Goal: Task Accomplishment & Management: Manage account settings

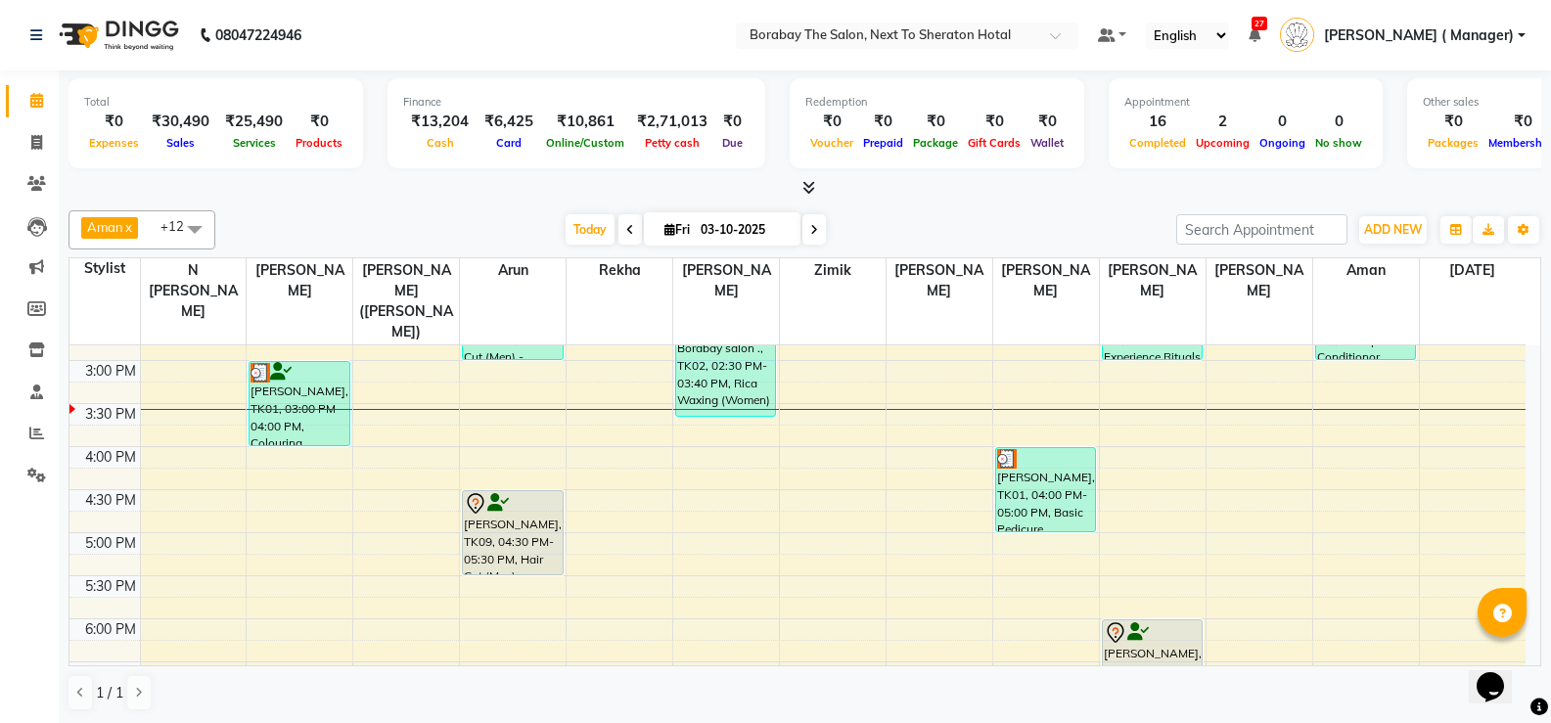
scroll to position [1, 0]
click at [28, 134] on span at bounding box center [37, 142] width 34 height 23
select select "service"
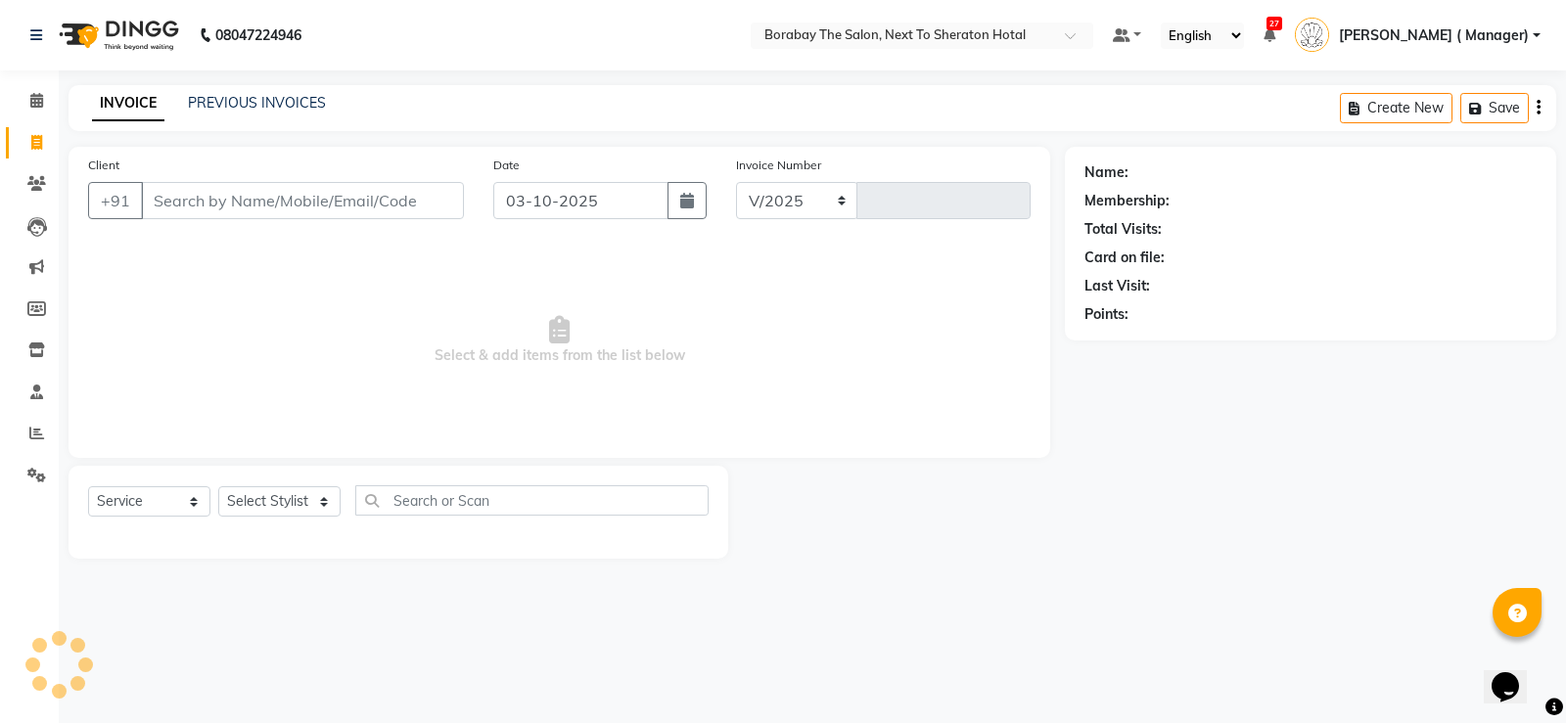
select select "4945"
type input "4141"
click at [258, 205] on input "Client" at bounding box center [302, 200] width 323 height 37
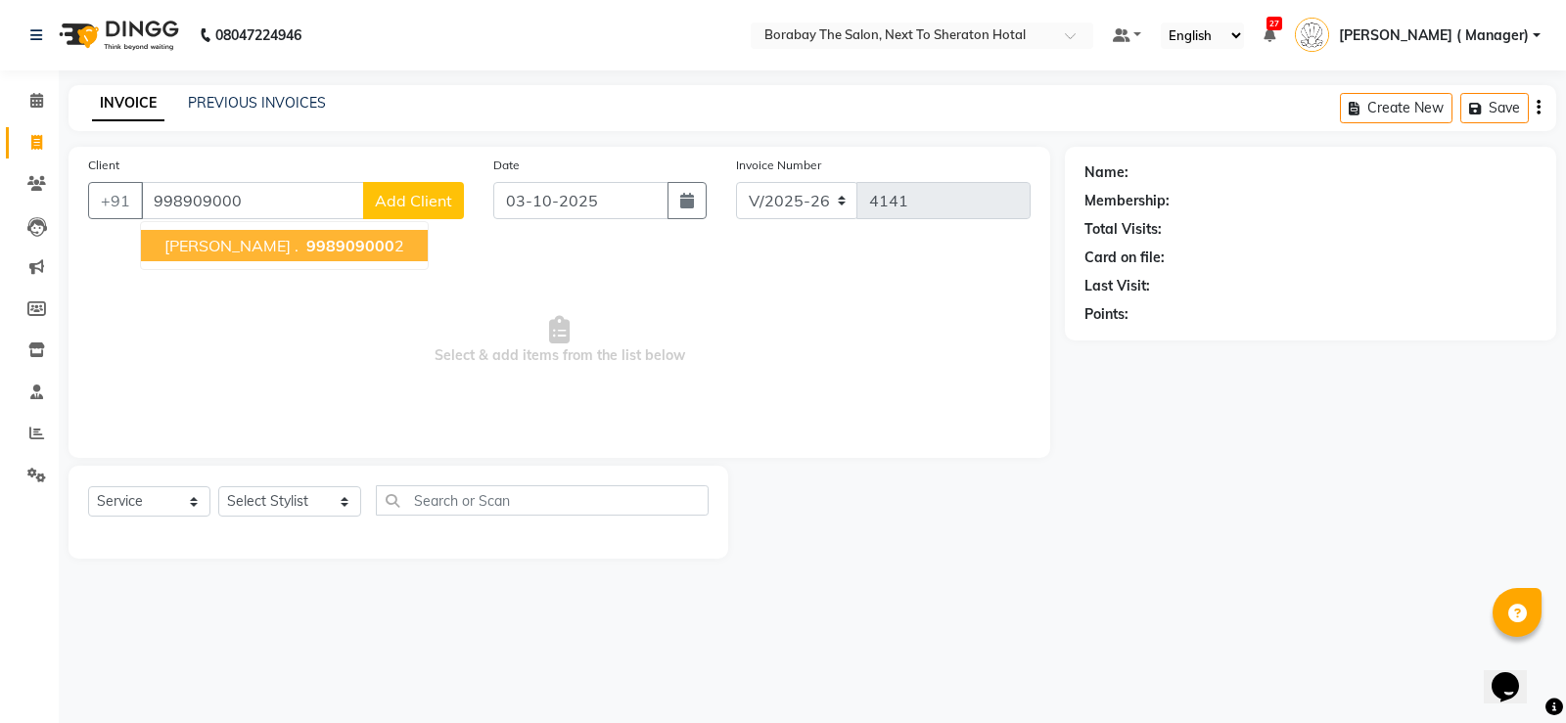
click at [306, 250] on span "998909000" at bounding box center [350, 246] width 88 height 20
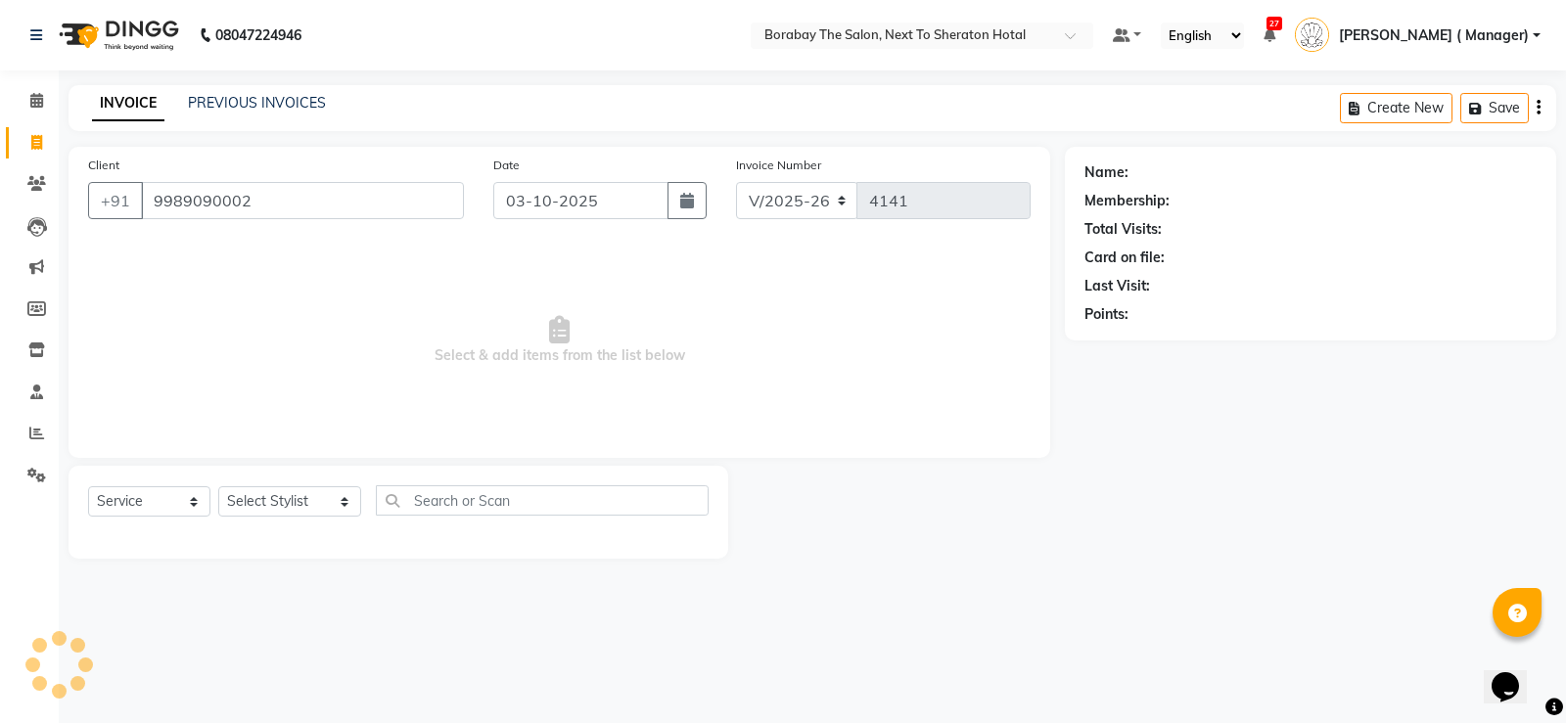
type input "9989090002"
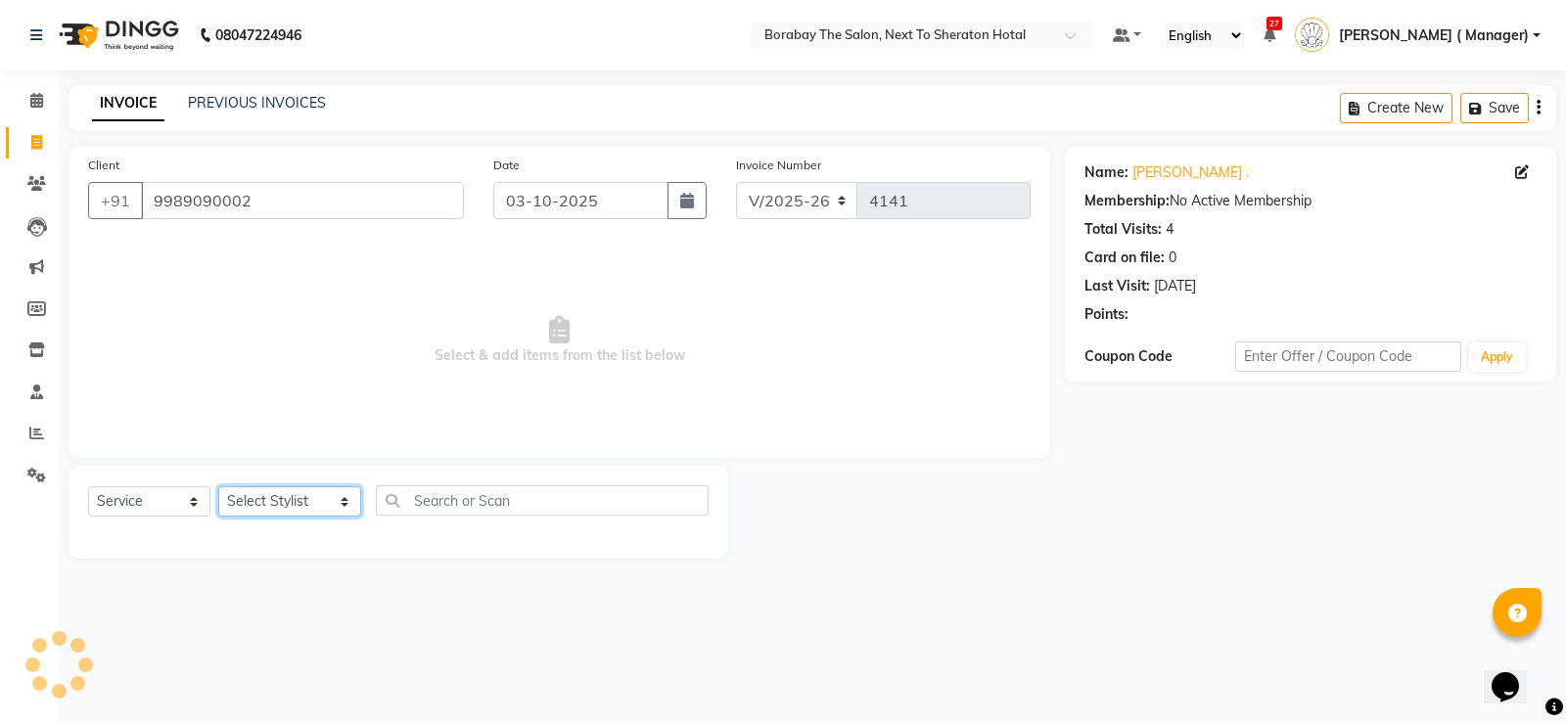
click at [284, 506] on select "Select Stylist [PERSON_NAME] [PERSON_NAME] Borabay Counter Borabay [PERSON_NAME…" at bounding box center [289, 501] width 143 height 30
select select "83003"
click at [218, 486] on select "Select Stylist [PERSON_NAME] [PERSON_NAME] Borabay Counter Borabay [PERSON_NAME…" at bounding box center [289, 501] width 143 height 30
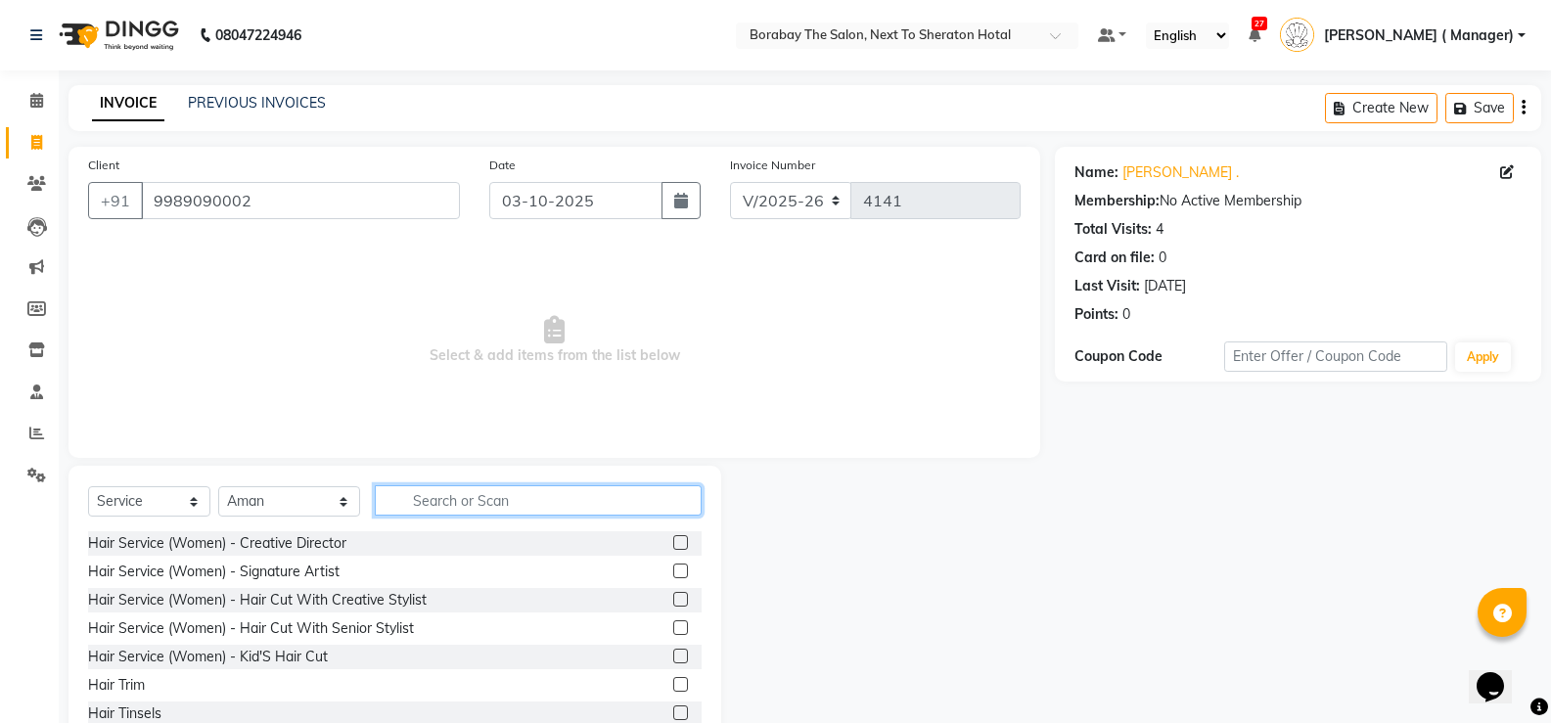
click at [496, 496] on input "text" at bounding box center [538, 500] width 327 height 30
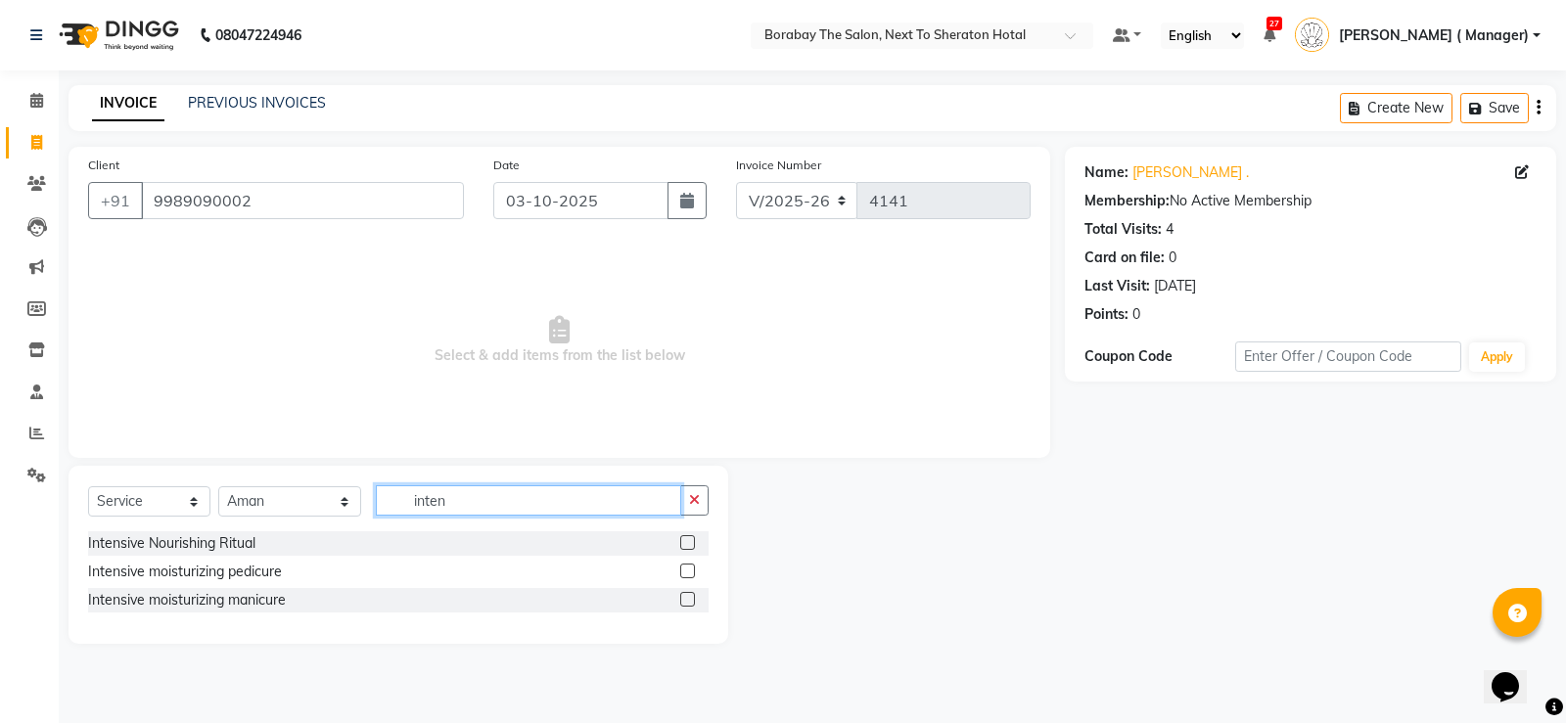
type input "inten"
click at [686, 572] on label at bounding box center [687, 571] width 15 height 15
click at [686, 572] on input "checkbox" at bounding box center [686, 572] width 13 height 13
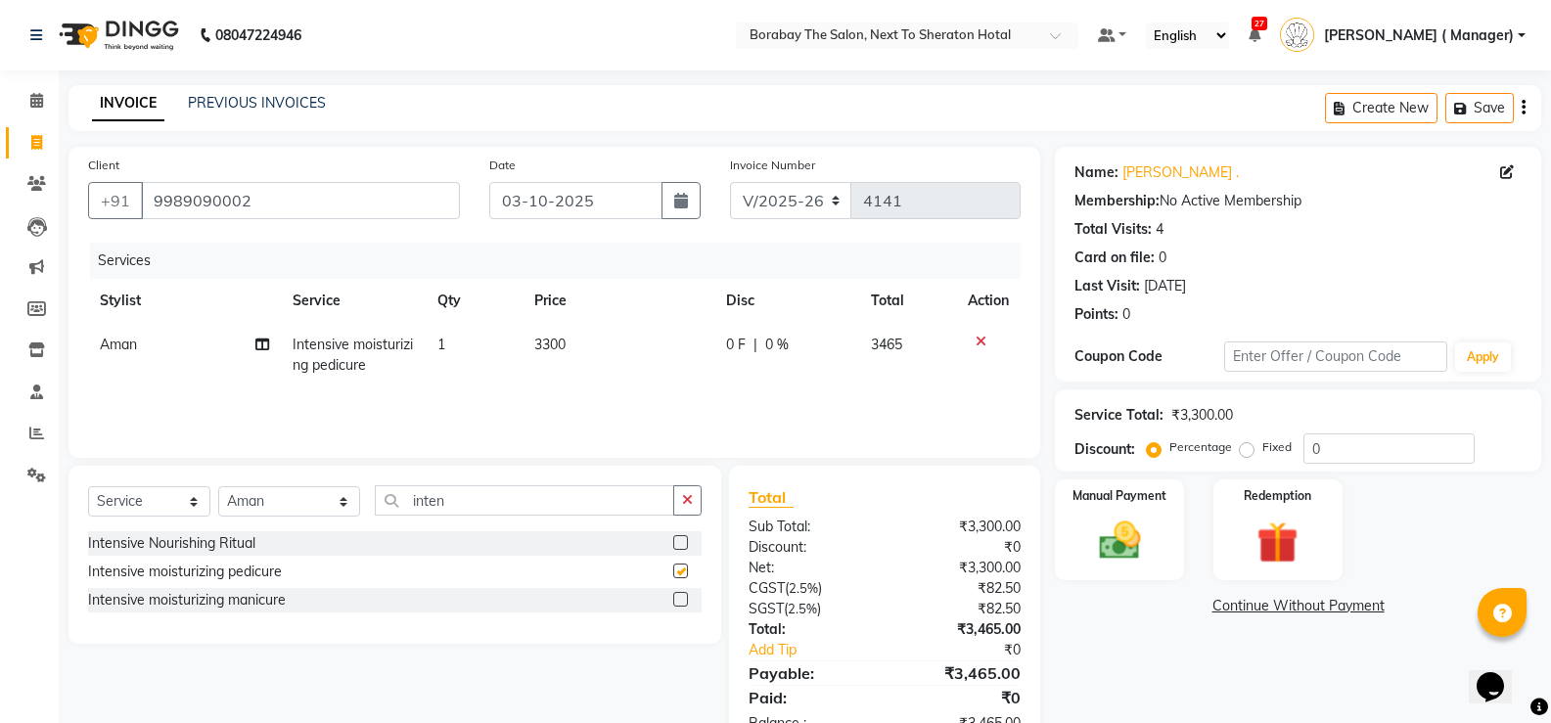
checkbox input "false"
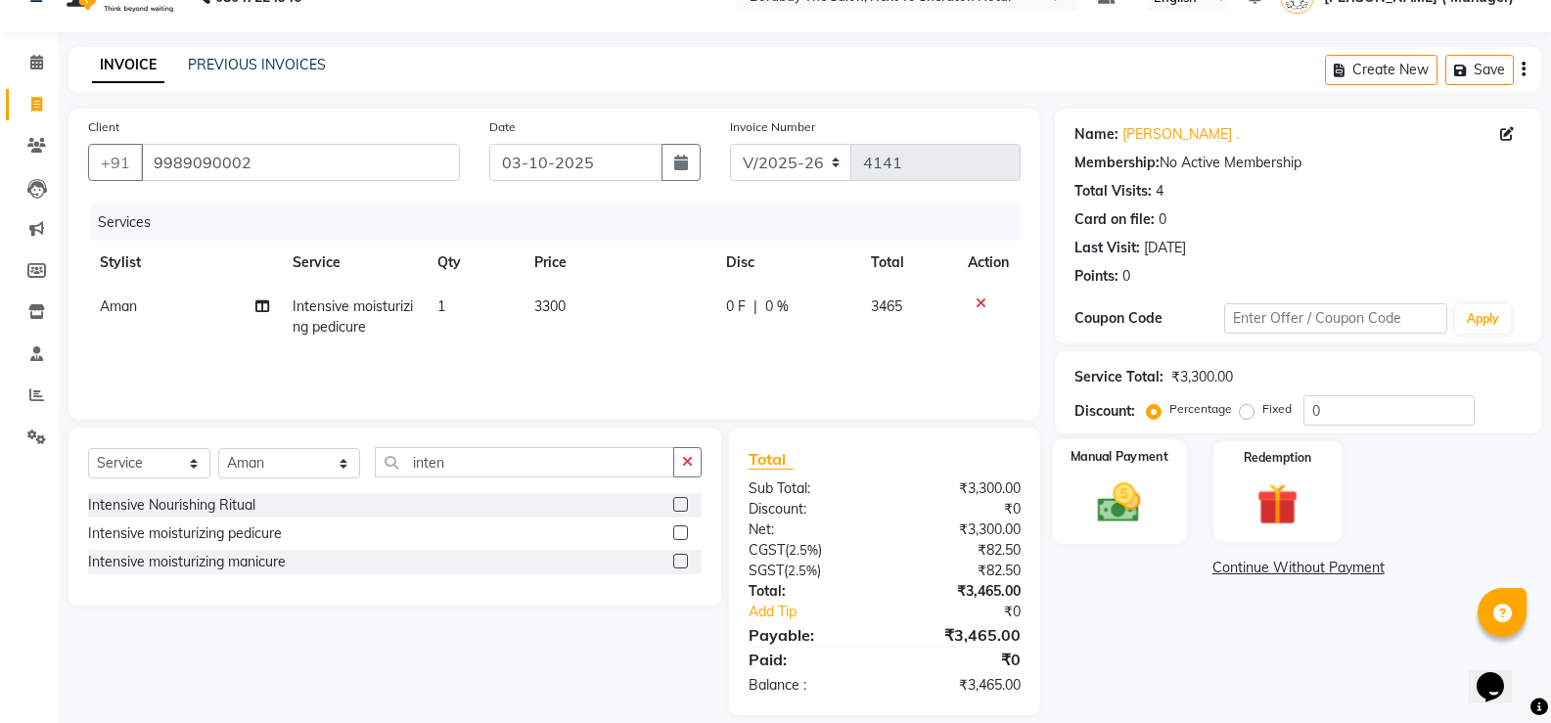
scroll to position [60, 0]
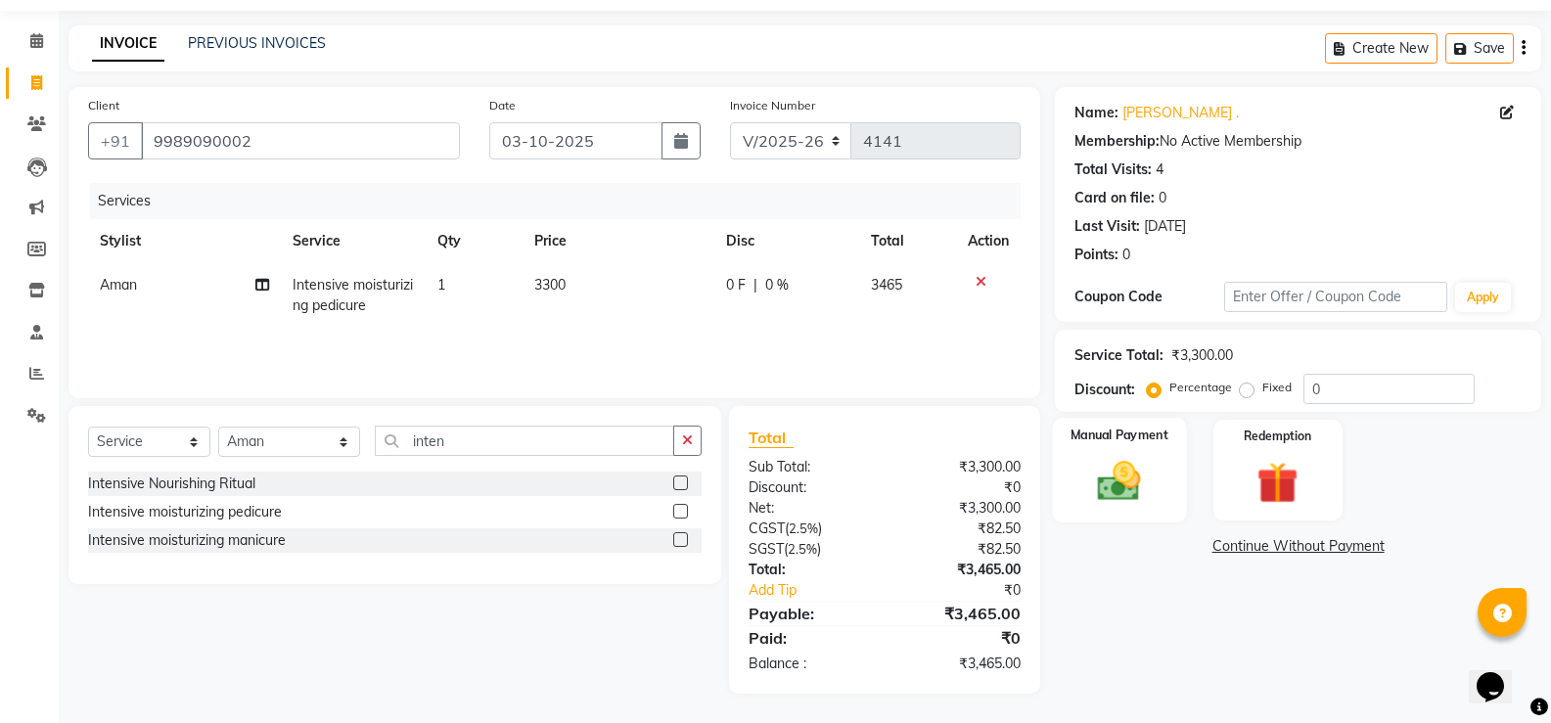
click at [1129, 473] on img at bounding box center [1118, 481] width 69 height 50
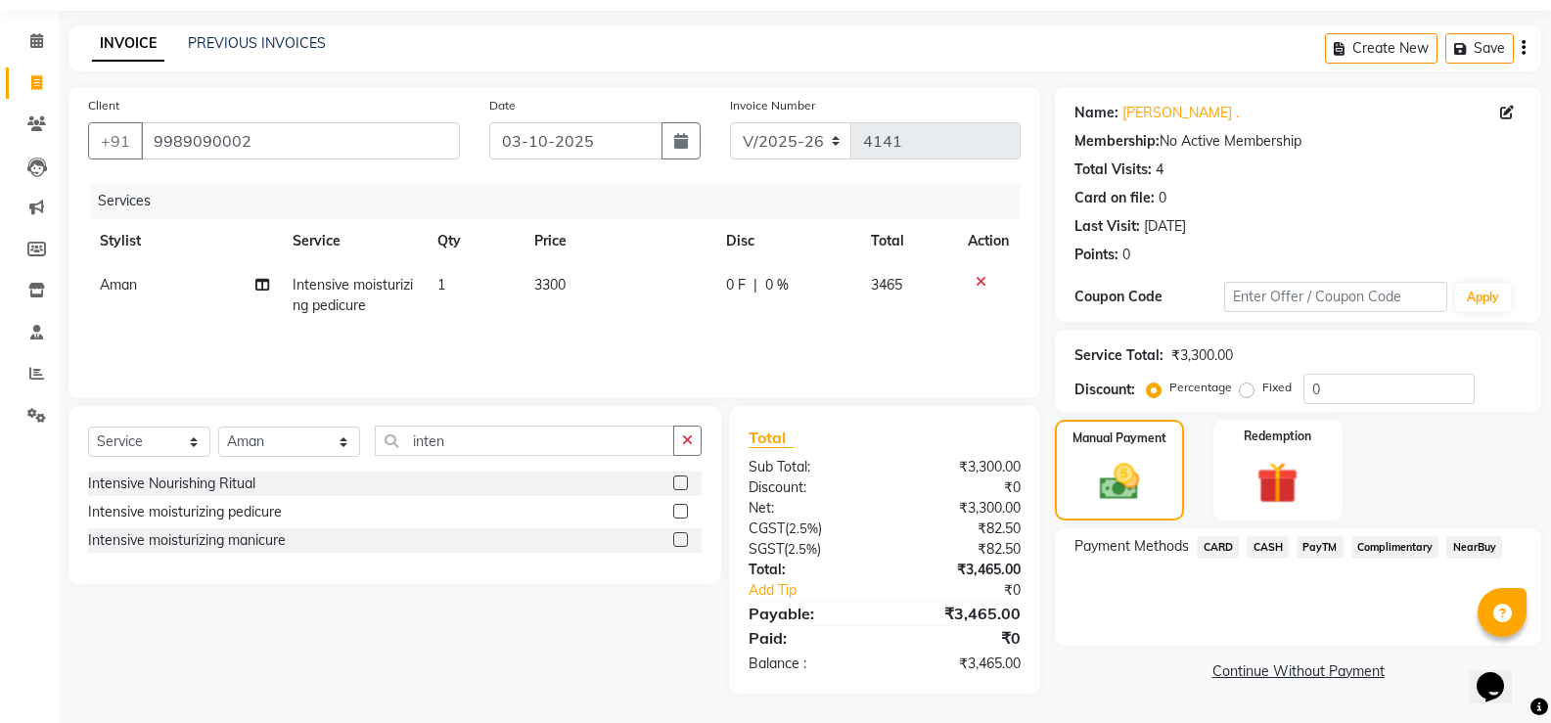
click at [1330, 540] on span "PayTM" at bounding box center [1319, 547] width 47 height 23
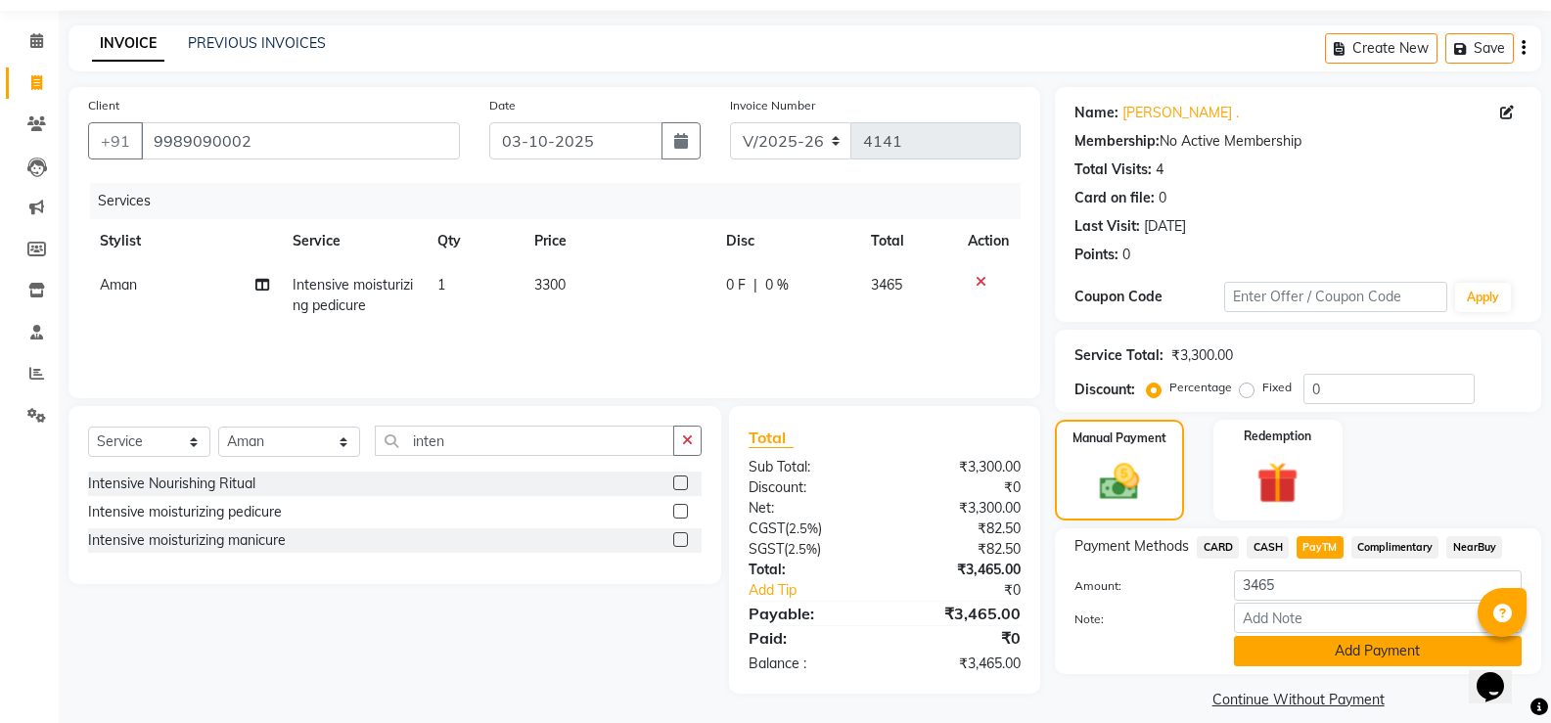
click at [1308, 653] on button "Add Payment" at bounding box center [1378, 651] width 288 height 30
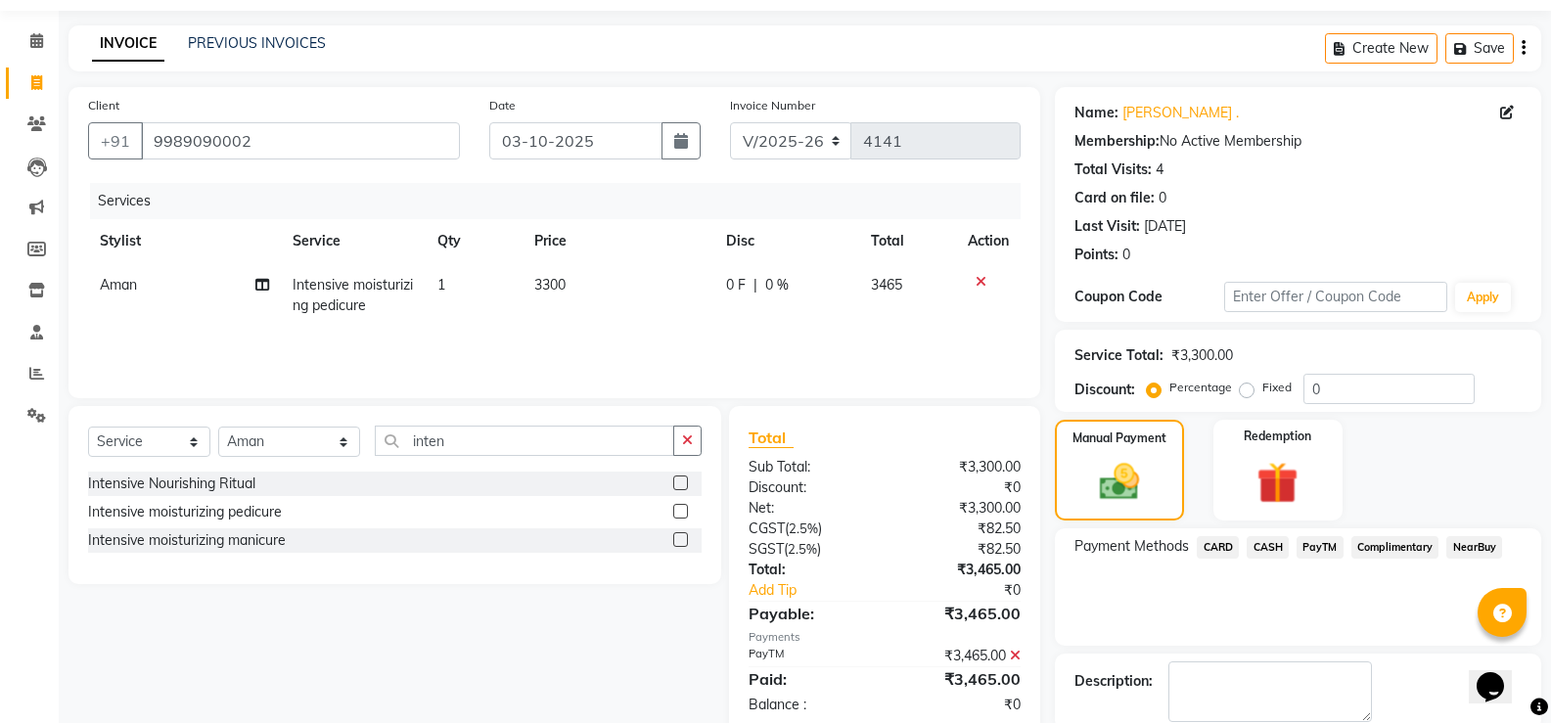
scroll to position [162, 0]
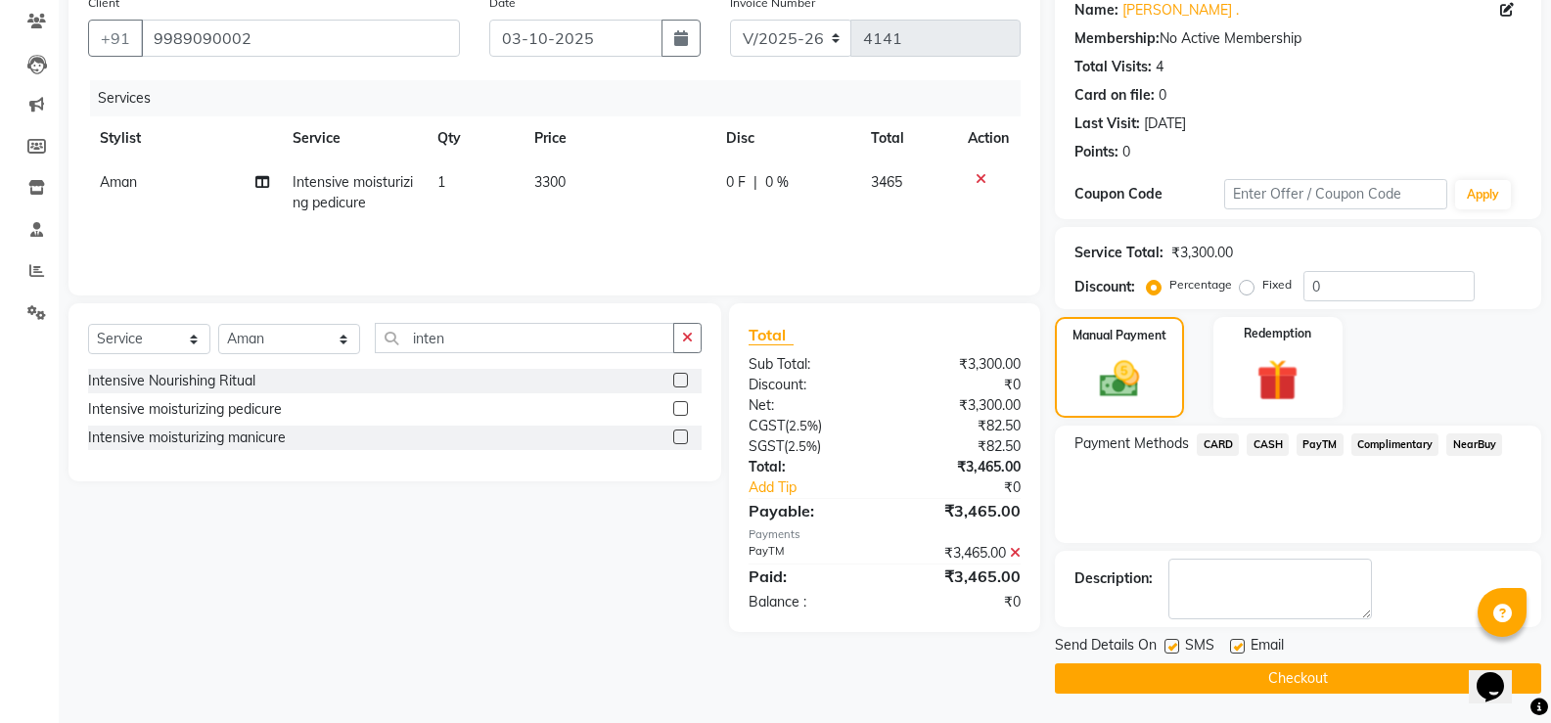
click at [1253, 686] on button "Checkout" at bounding box center [1298, 678] width 486 height 30
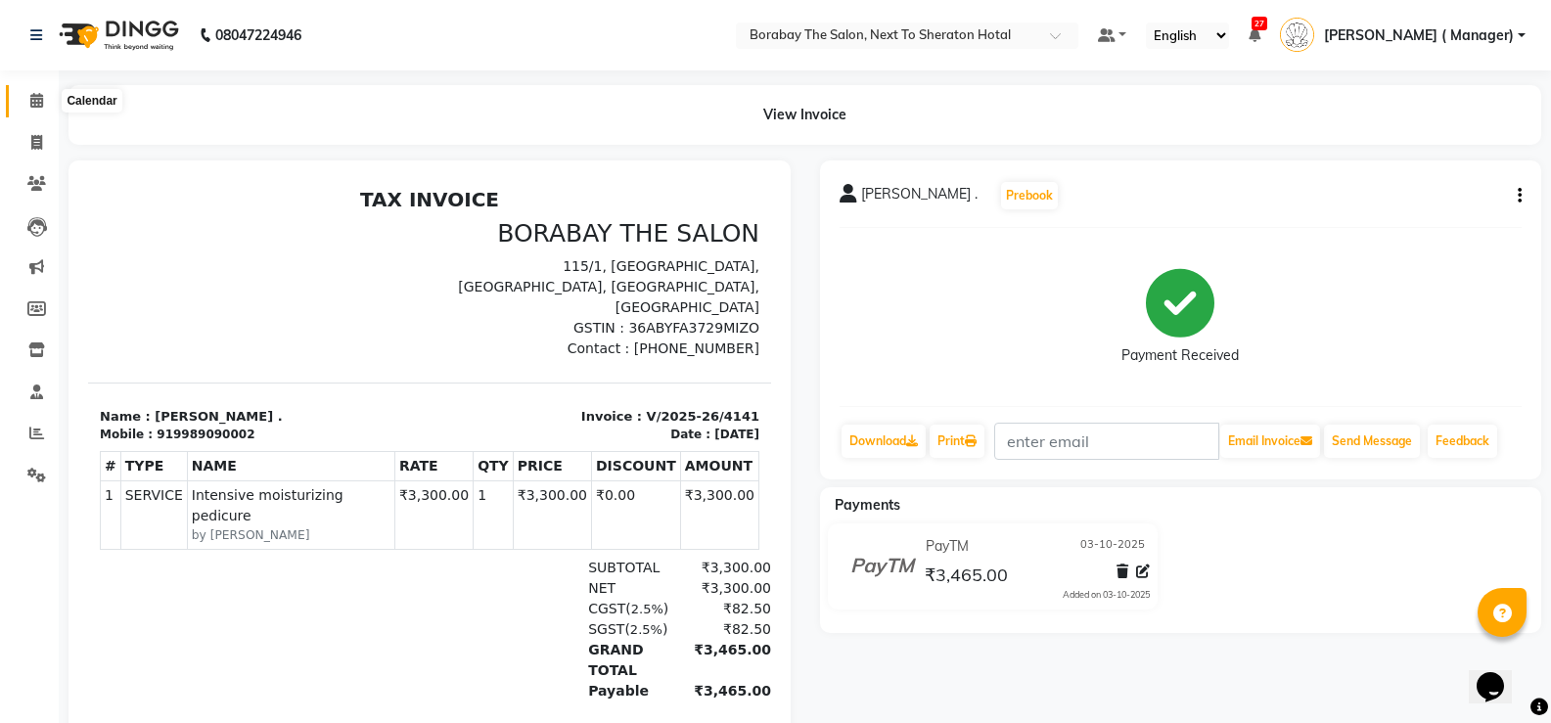
click at [37, 101] on icon at bounding box center [36, 100] width 13 height 15
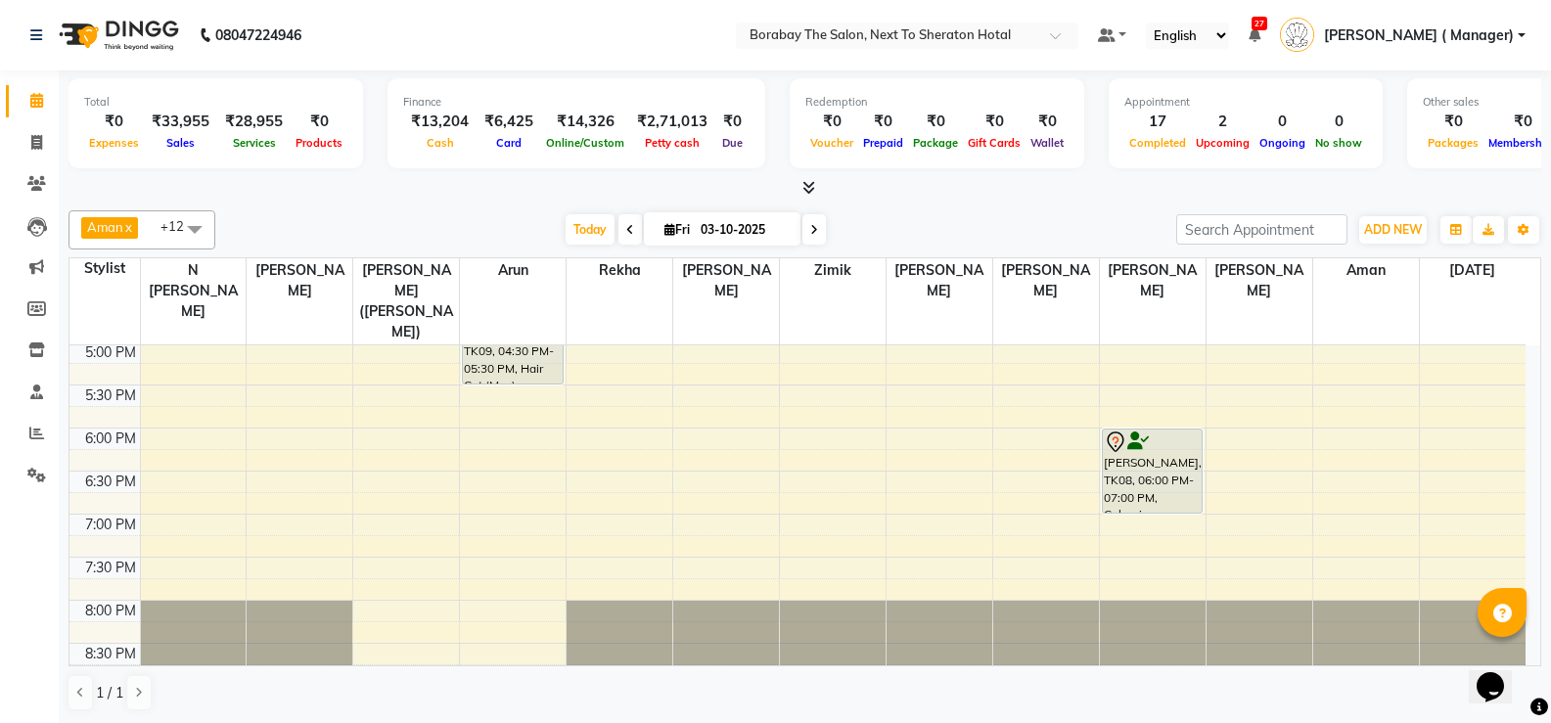
scroll to position [582, 0]
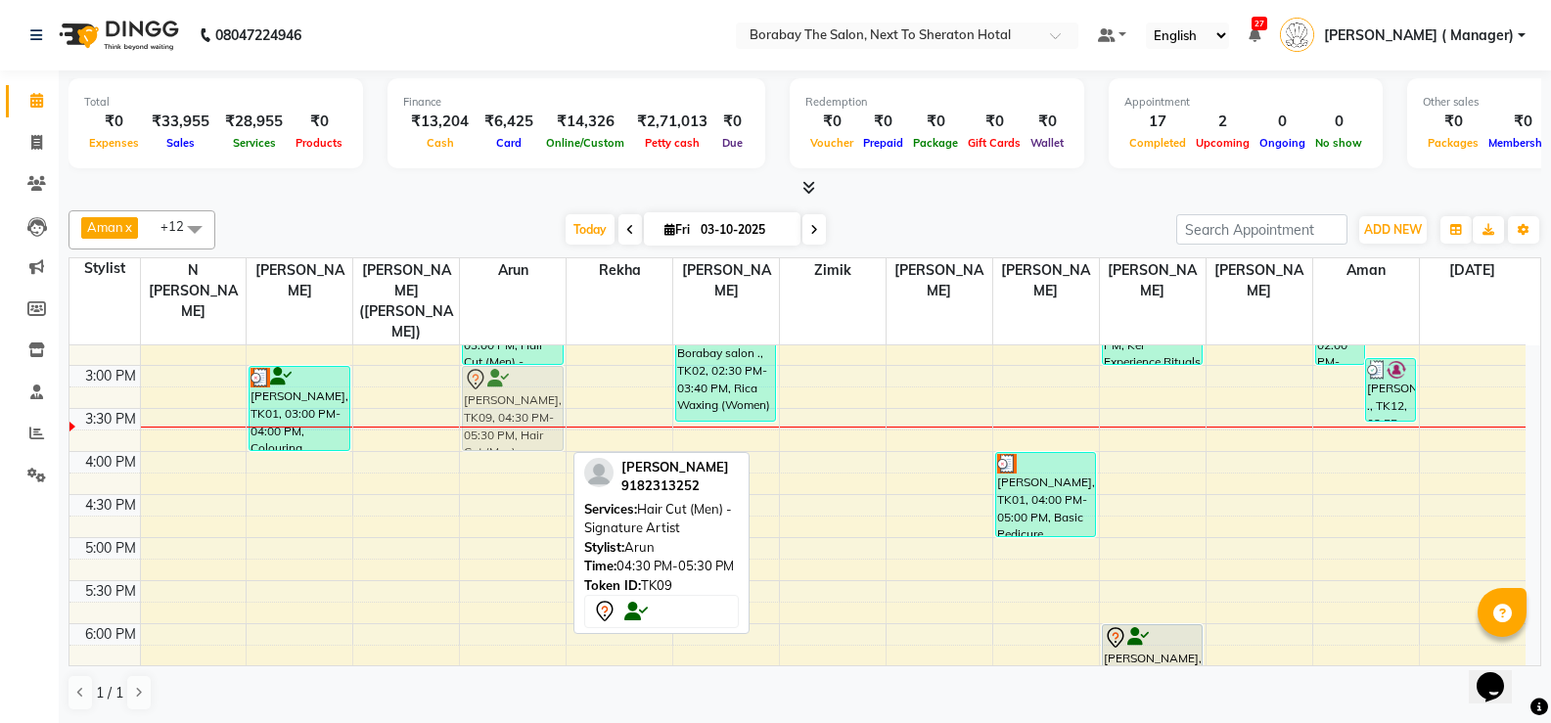
drag, startPoint x: 517, startPoint y: 517, endPoint x: 528, endPoint y: 395, distance: 121.9
click at [528, 395] on div "[PERSON_NAME], TK10, 02:00 PM-03:00 PM, Hair Cut (Men) - Signature Artist [PERS…" at bounding box center [513, 322] width 106 height 1118
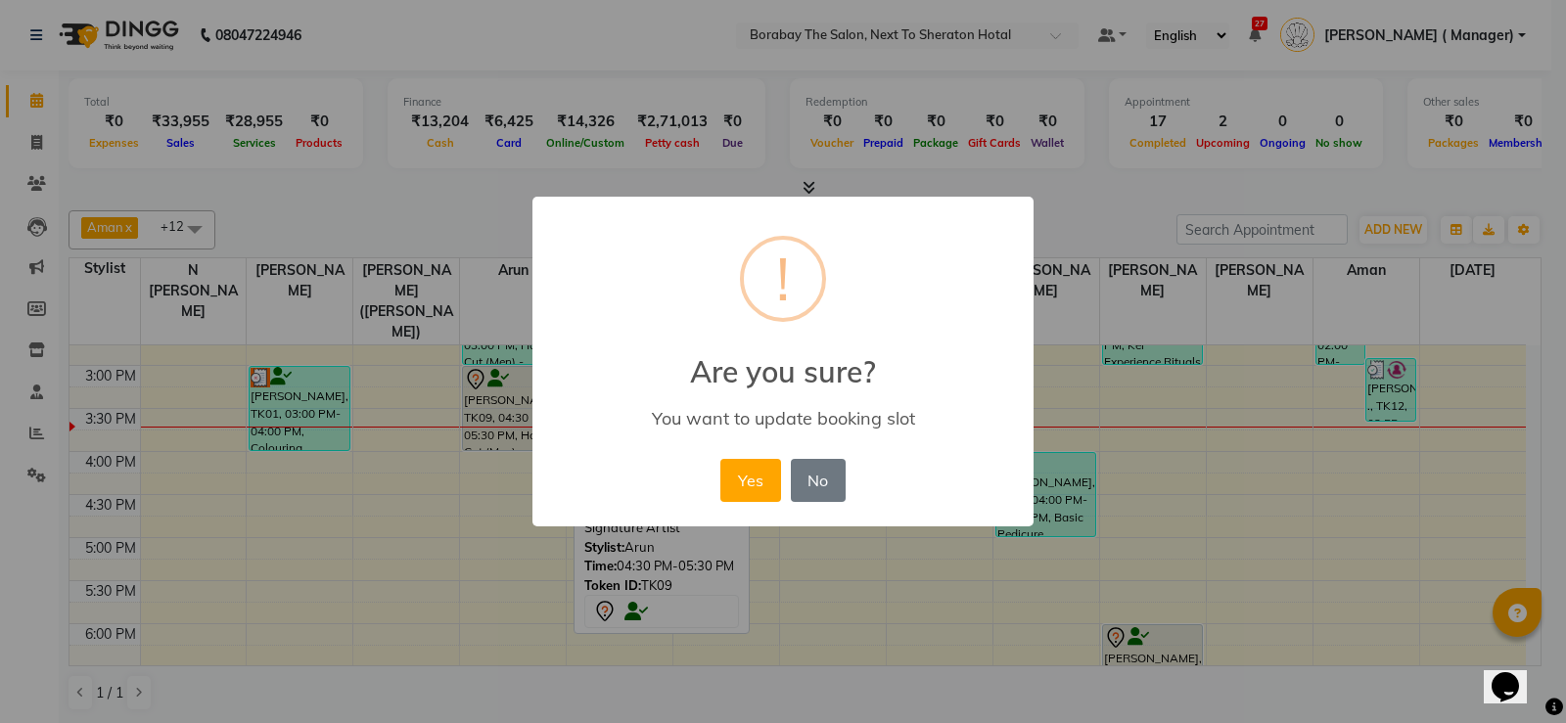
click at [702, 459] on div "× ! Are you sure? You want to update booking slot Yes No No" at bounding box center [782, 362] width 501 height 331
click at [745, 478] on button "Yes" at bounding box center [750, 480] width 60 height 43
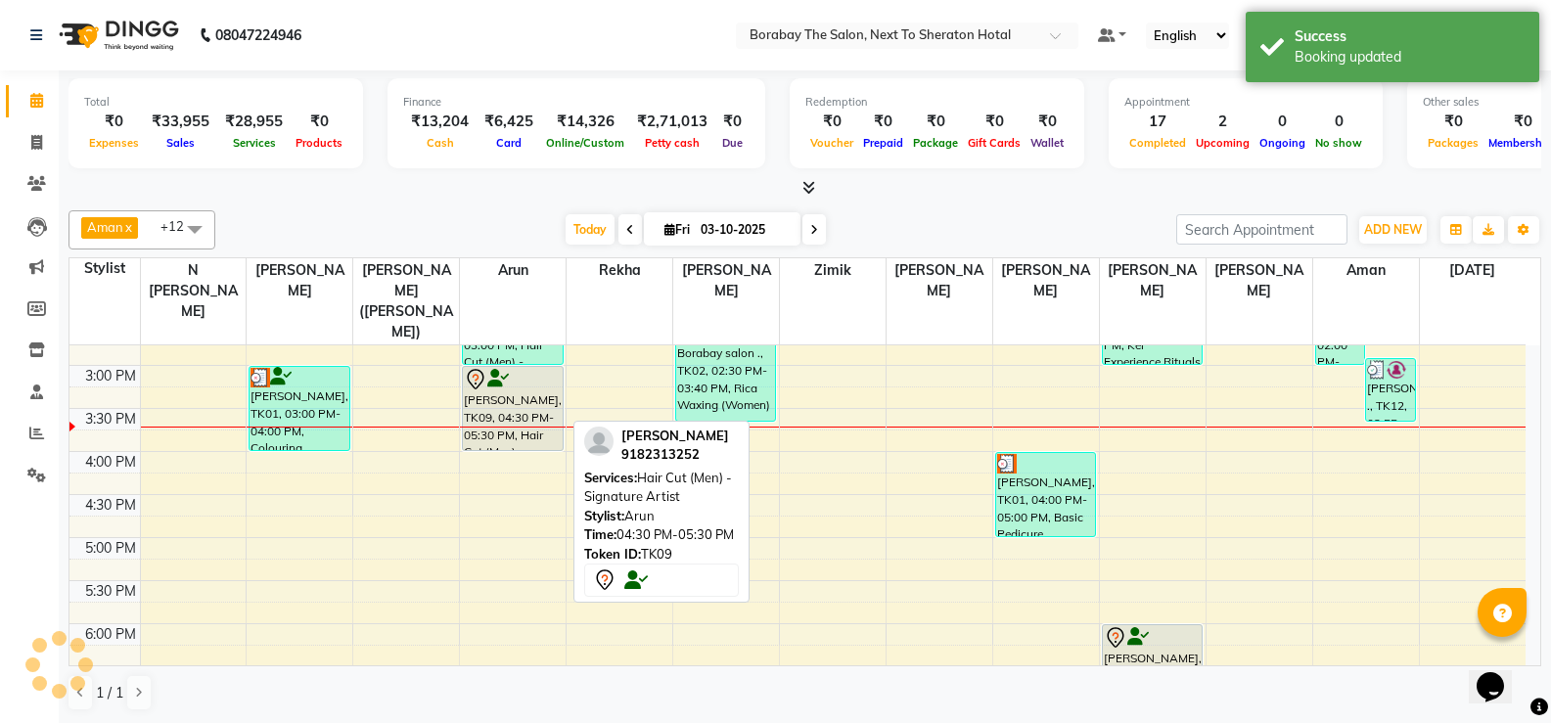
click at [509, 387] on div "[PERSON_NAME], TK09, 04:30 PM-05:30 PM, Hair Cut (Men) - Signature Artist" at bounding box center [512, 408] width 99 height 83
click at [510, 391] on div "[PERSON_NAME], TK09, 03:00 PM-04:00 PM, Hair Cut (Men) - Signature Artist" at bounding box center [512, 408] width 99 height 83
select select "7"
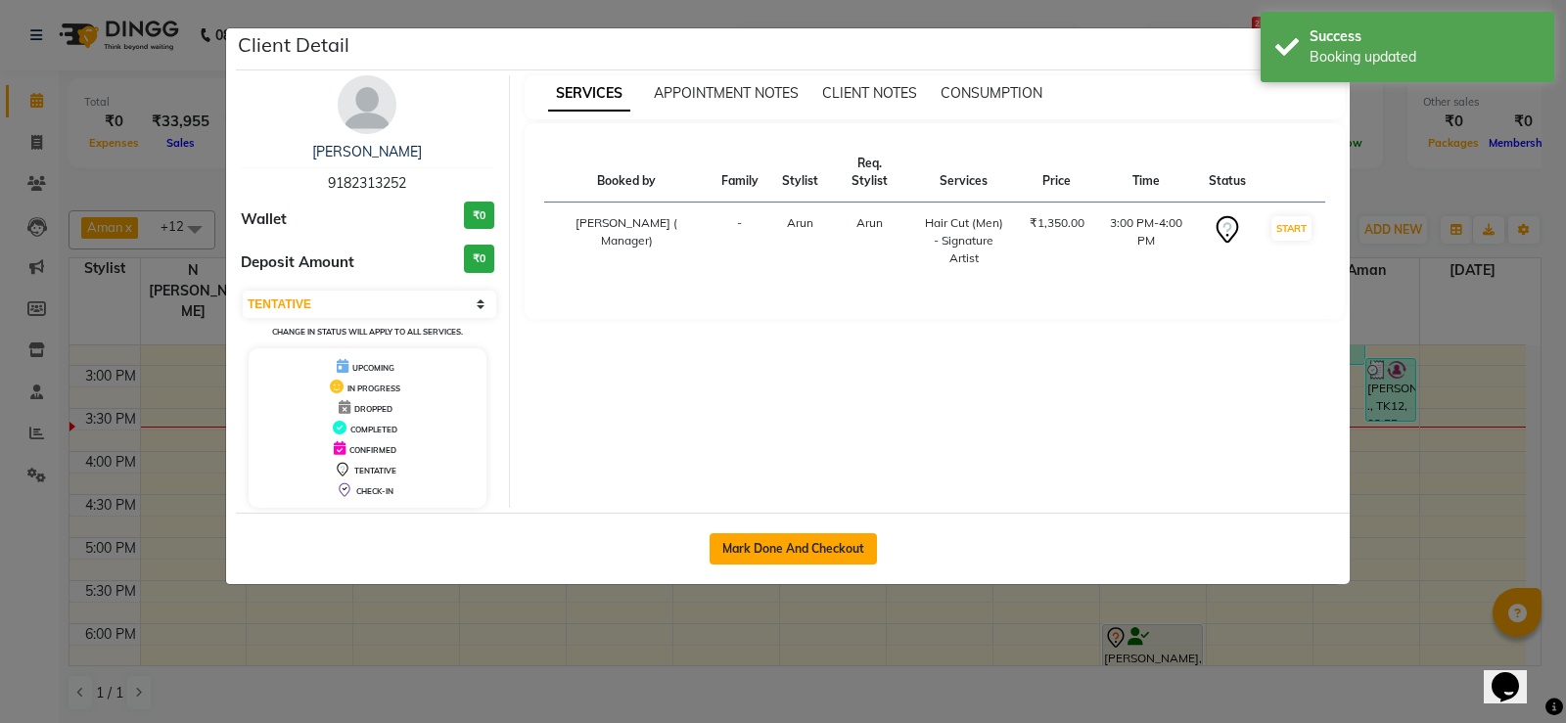
click at [822, 542] on button "Mark Done And Checkout" at bounding box center [792, 548] width 167 height 31
select select "4945"
select select "service"
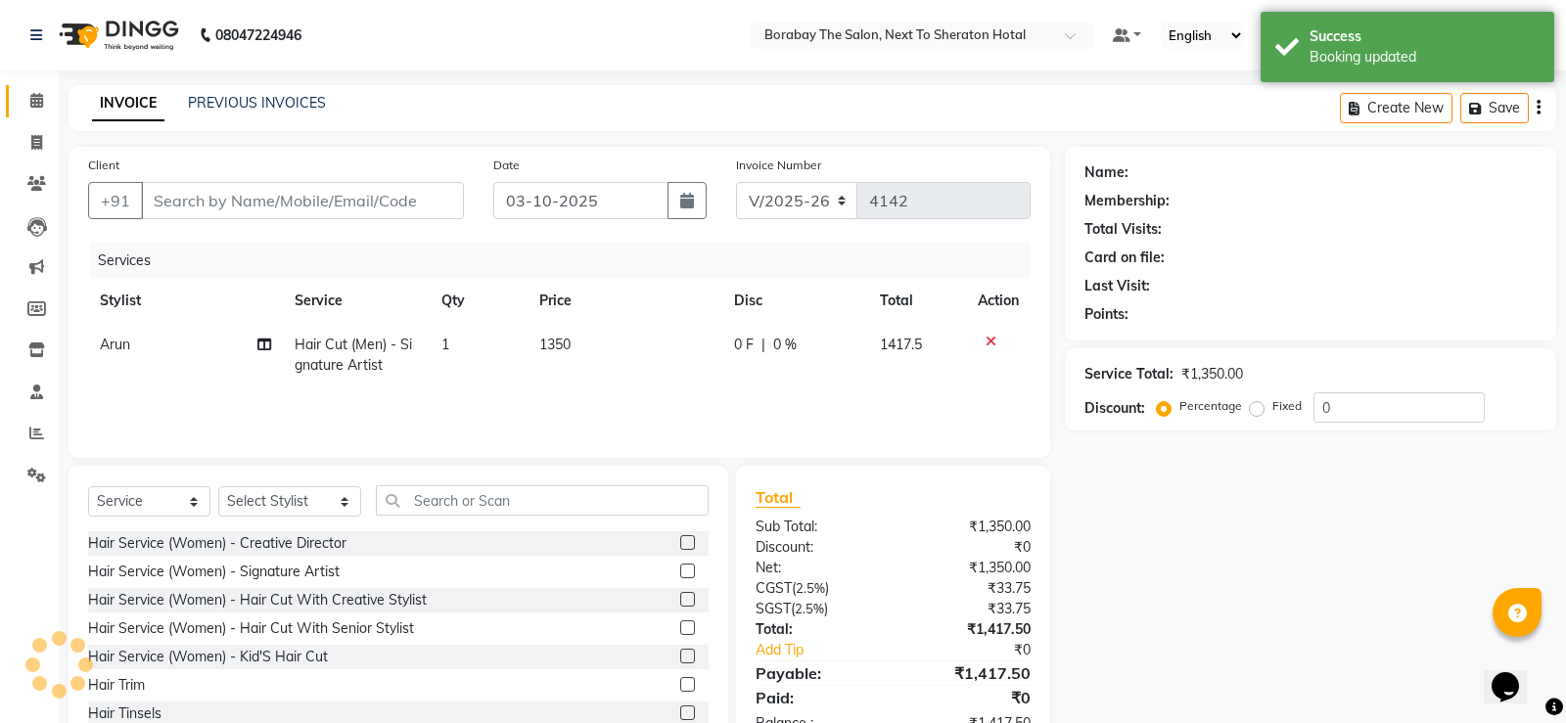
type input "9182313252"
select select "31359"
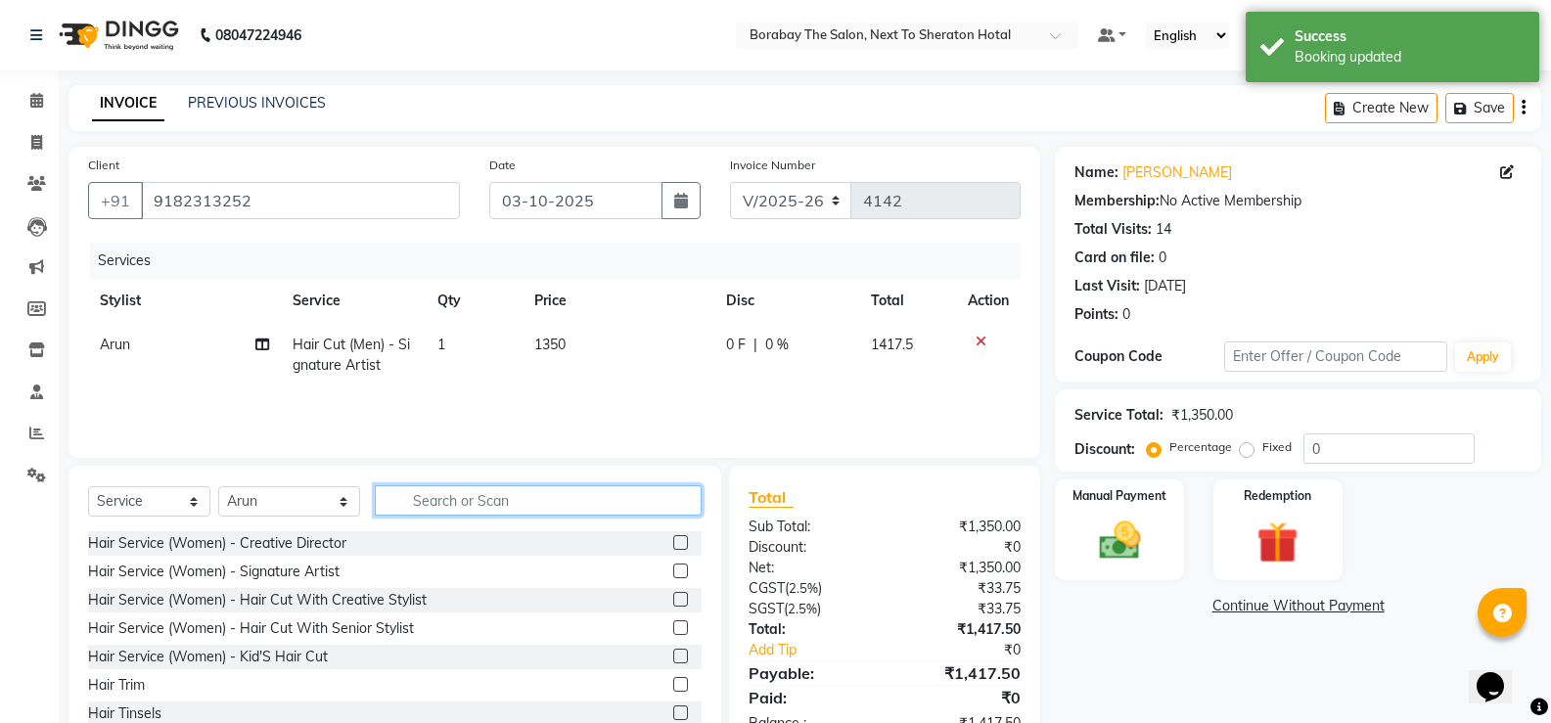
click at [507, 513] on input "text" at bounding box center [538, 500] width 327 height 30
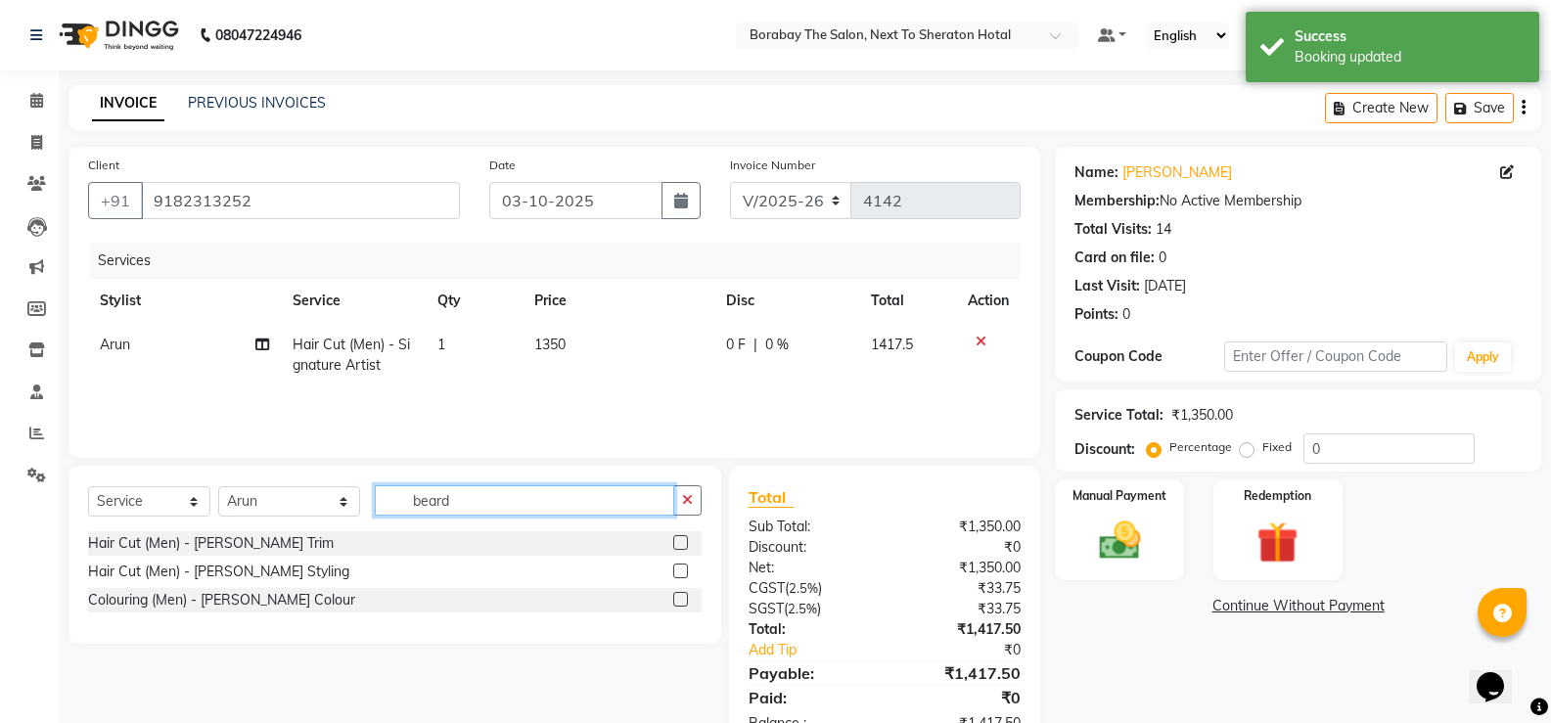
type input "beard"
click at [682, 571] on label at bounding box center [680, 571] width 15 height 15
click at [682, 571] on input "checkbox" at bounding box center [679, 572] width 13 height 13
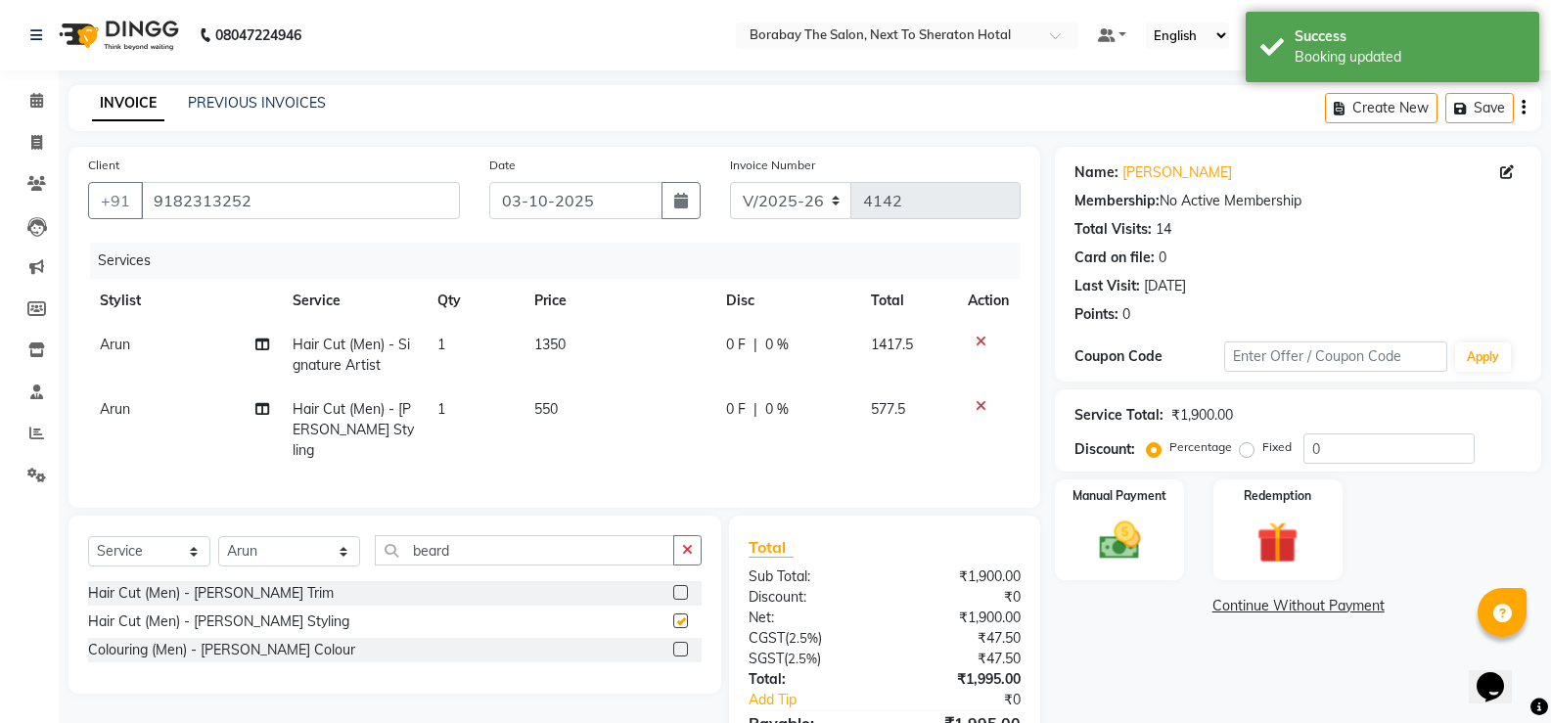
checkbox input "false"
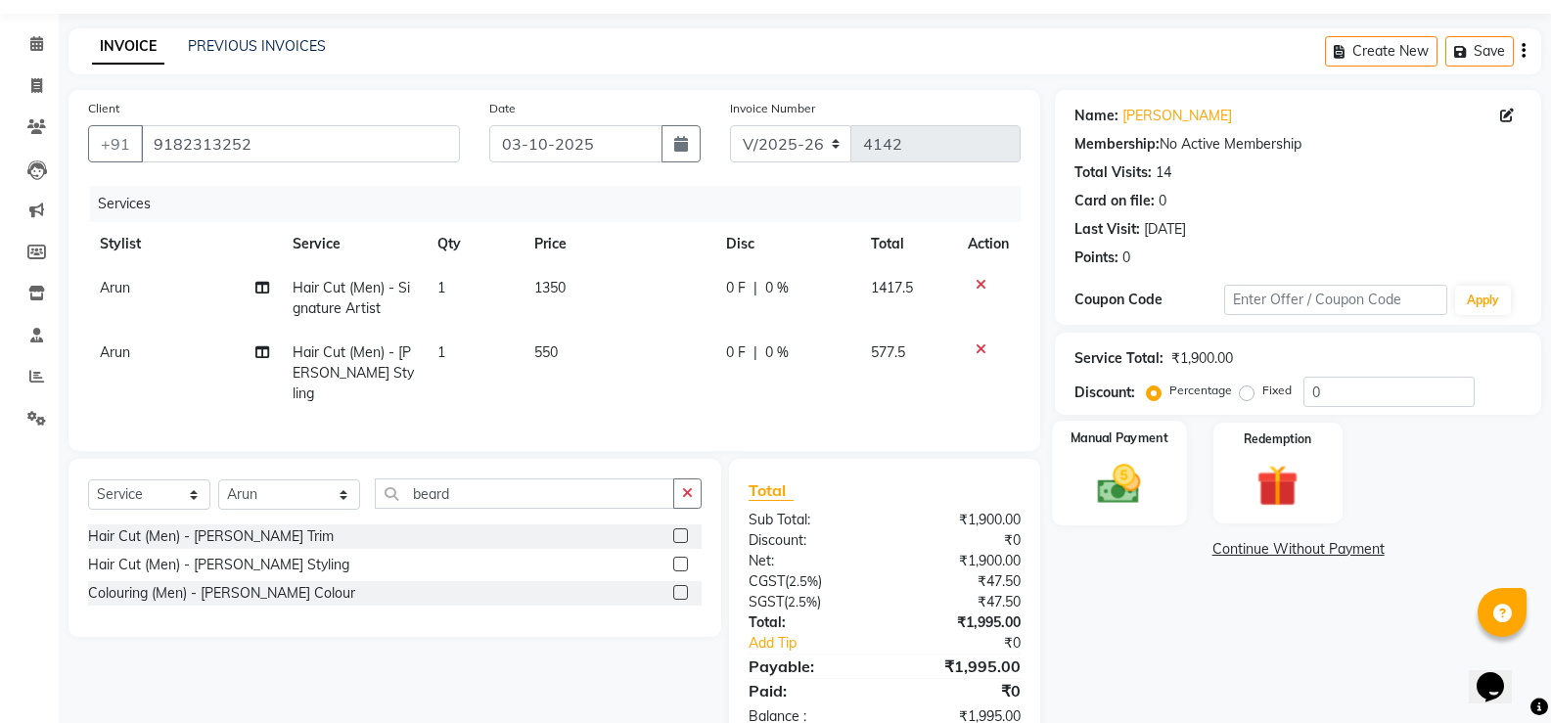
scroll to position [104, 0]
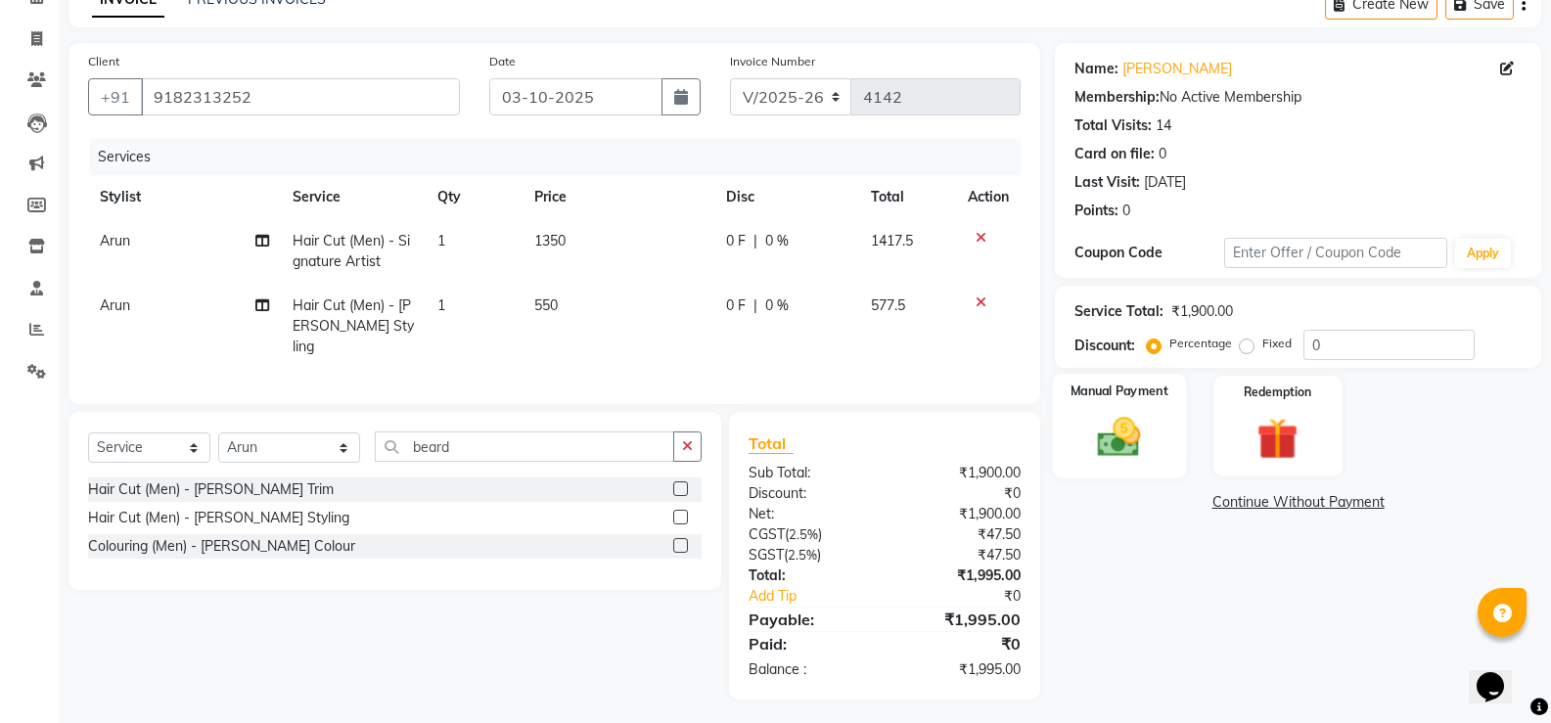
click at [1101, 444] on img at bounding box center [1118, 437] width 69 height 50
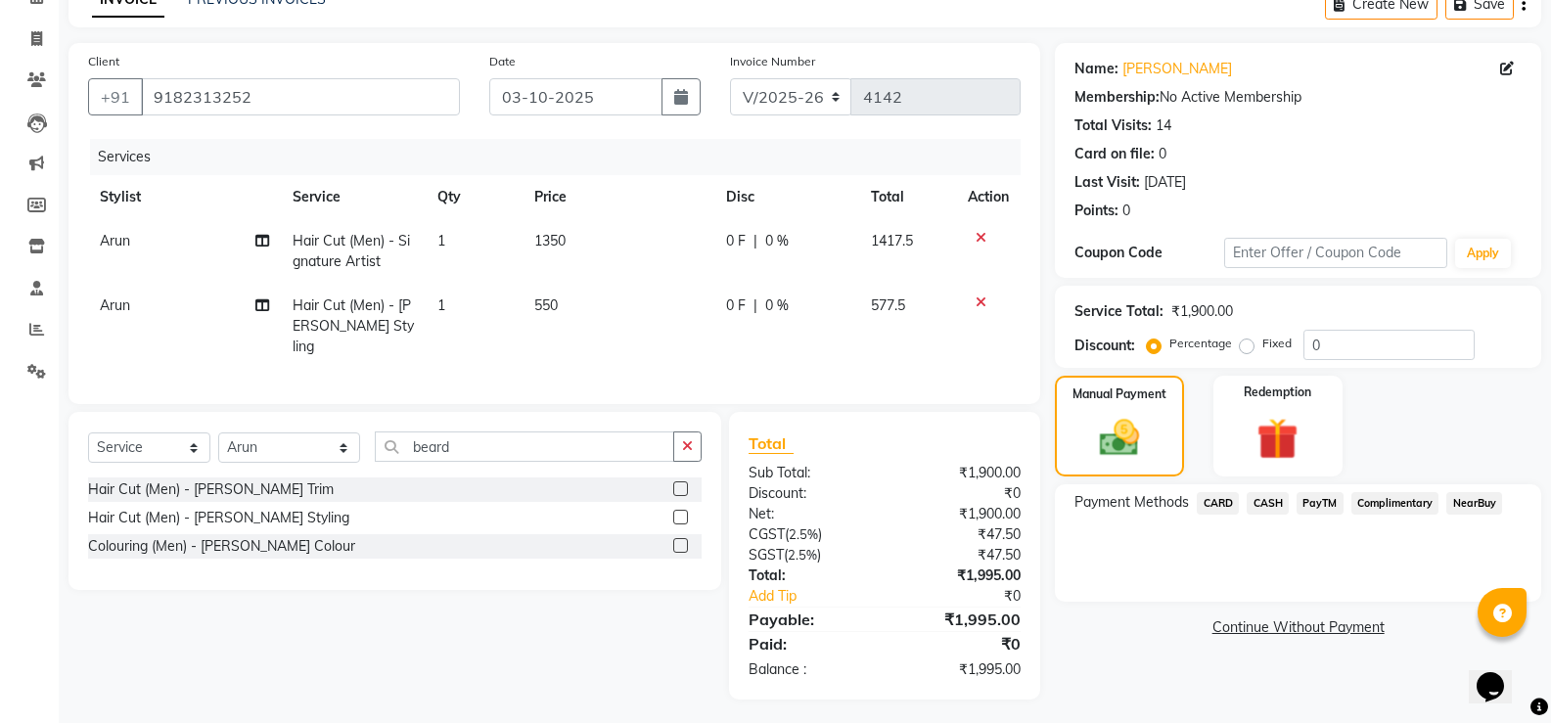
click at [1269, 500] on span "CASH" at bounding box center [1268, 503] width 42 height 23
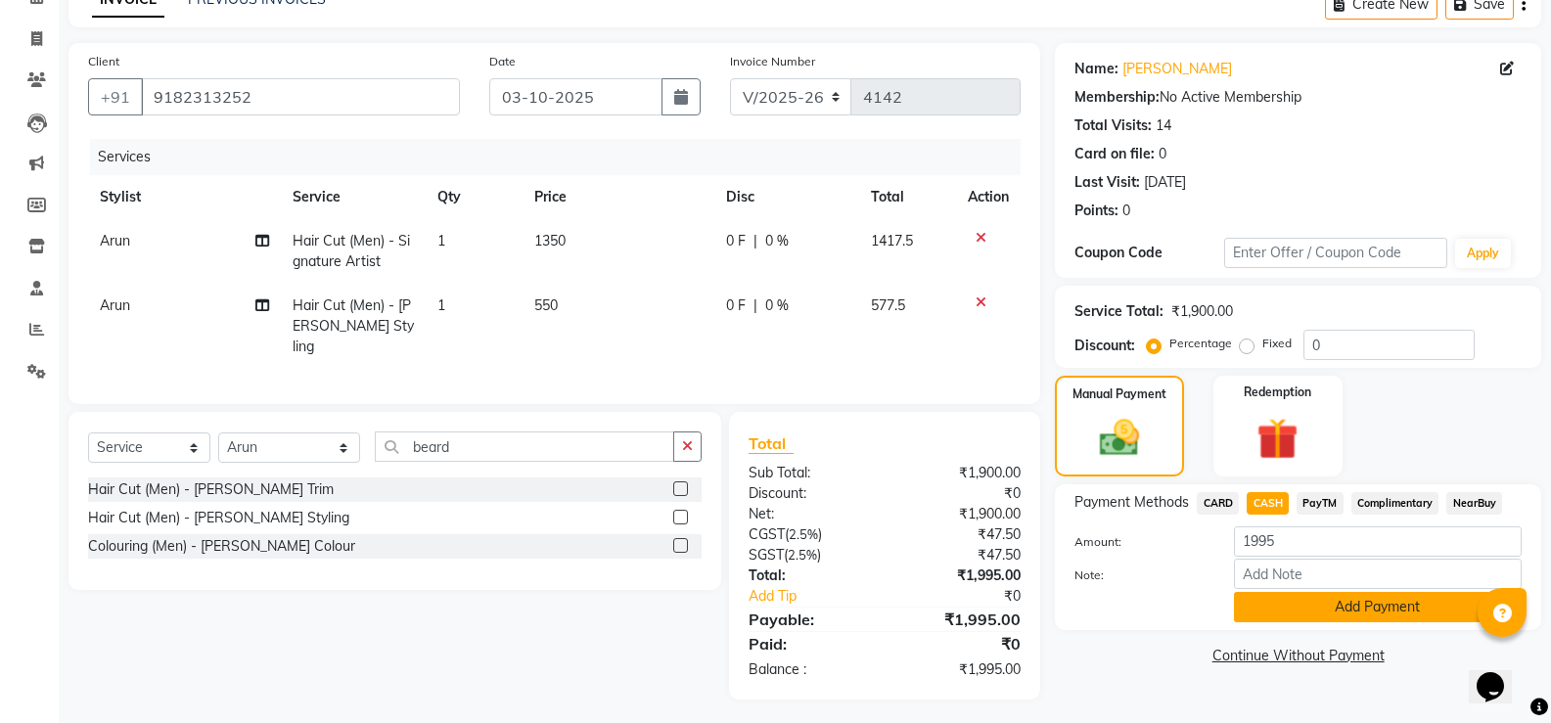
click at [1297, 615] on button "Add Payment" at bounding box center [1378, 607] width 288 height 30
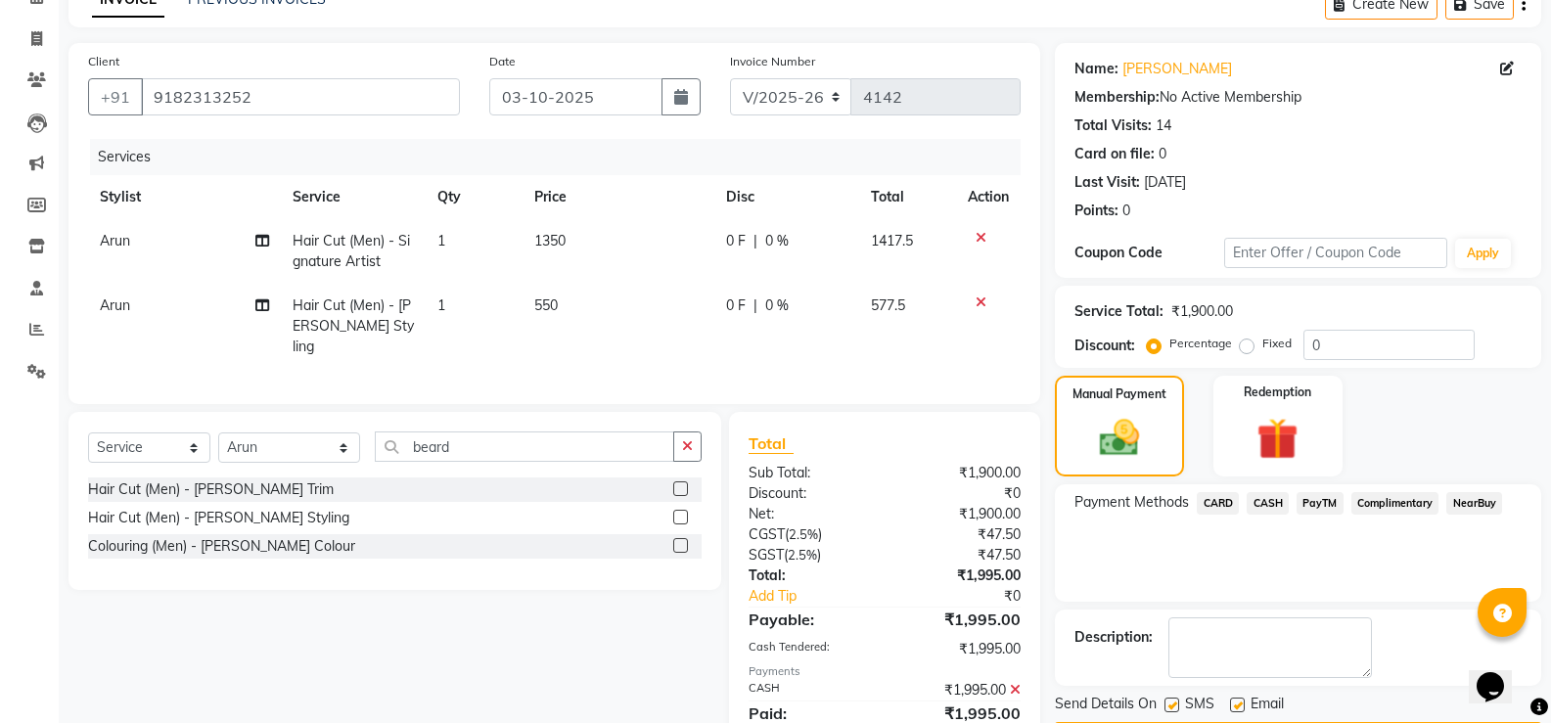
scroll to position [173, 0]
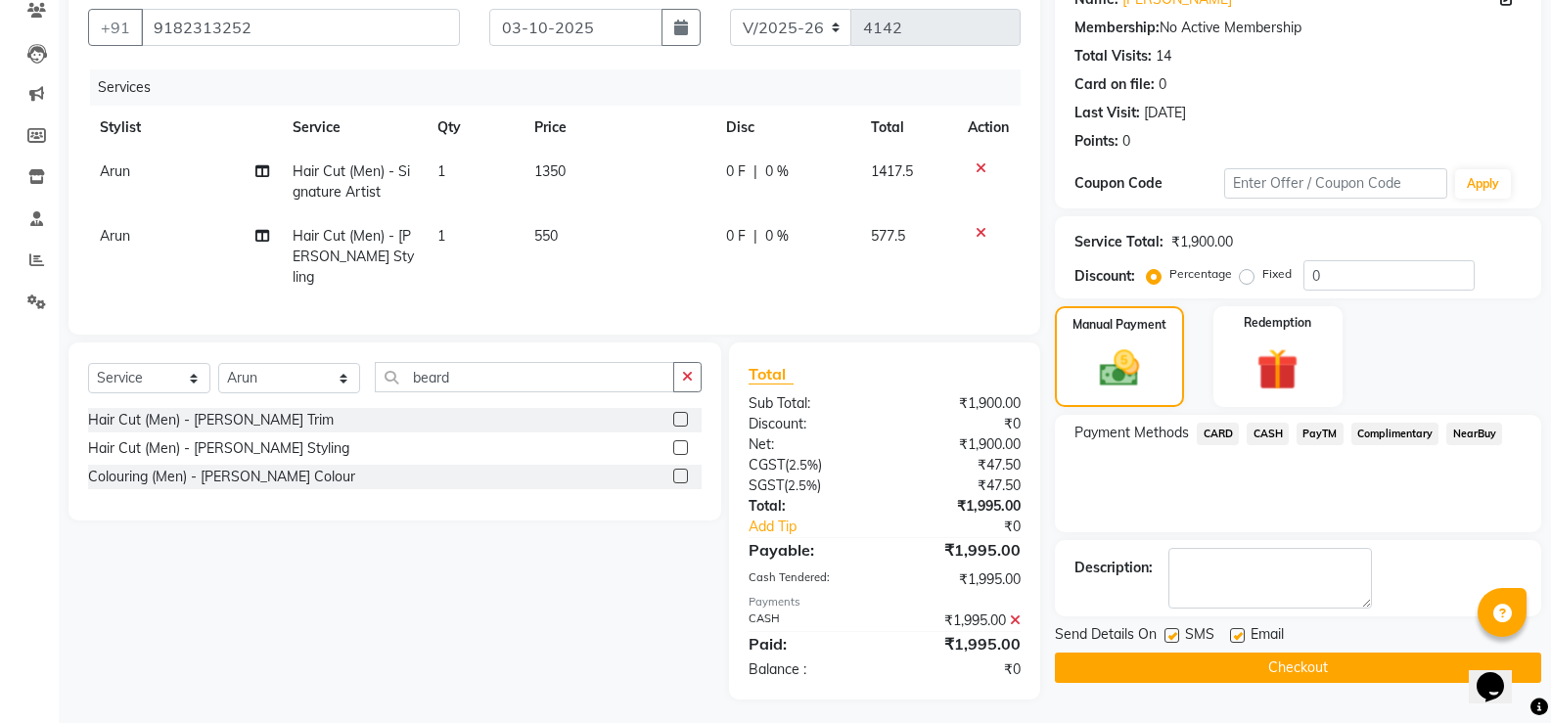
click at [1297, 661] on button "Checkout" at bounding box center [1298, 668] width 486 height 30
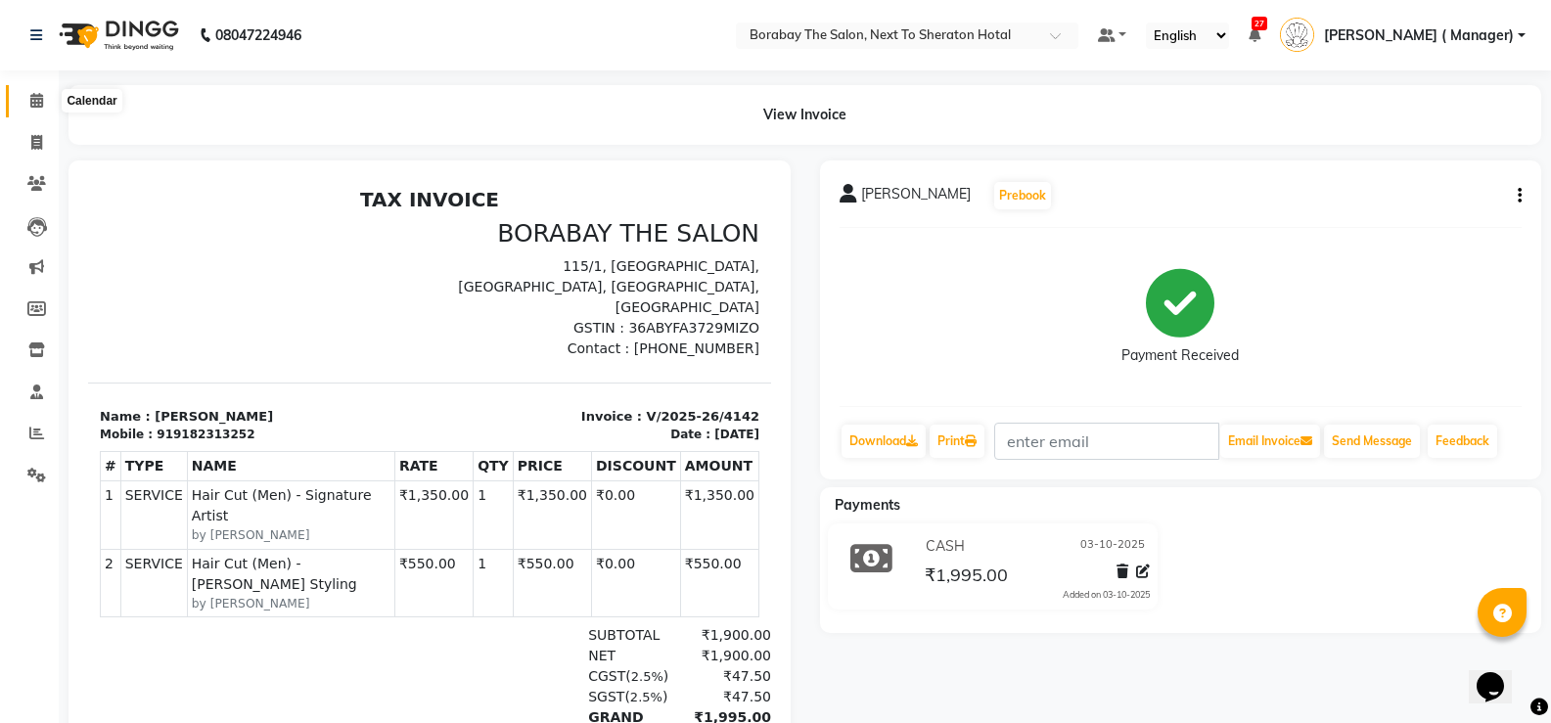
click at [47, 95] on span at bounding box center [37, 101] width 34 height 23
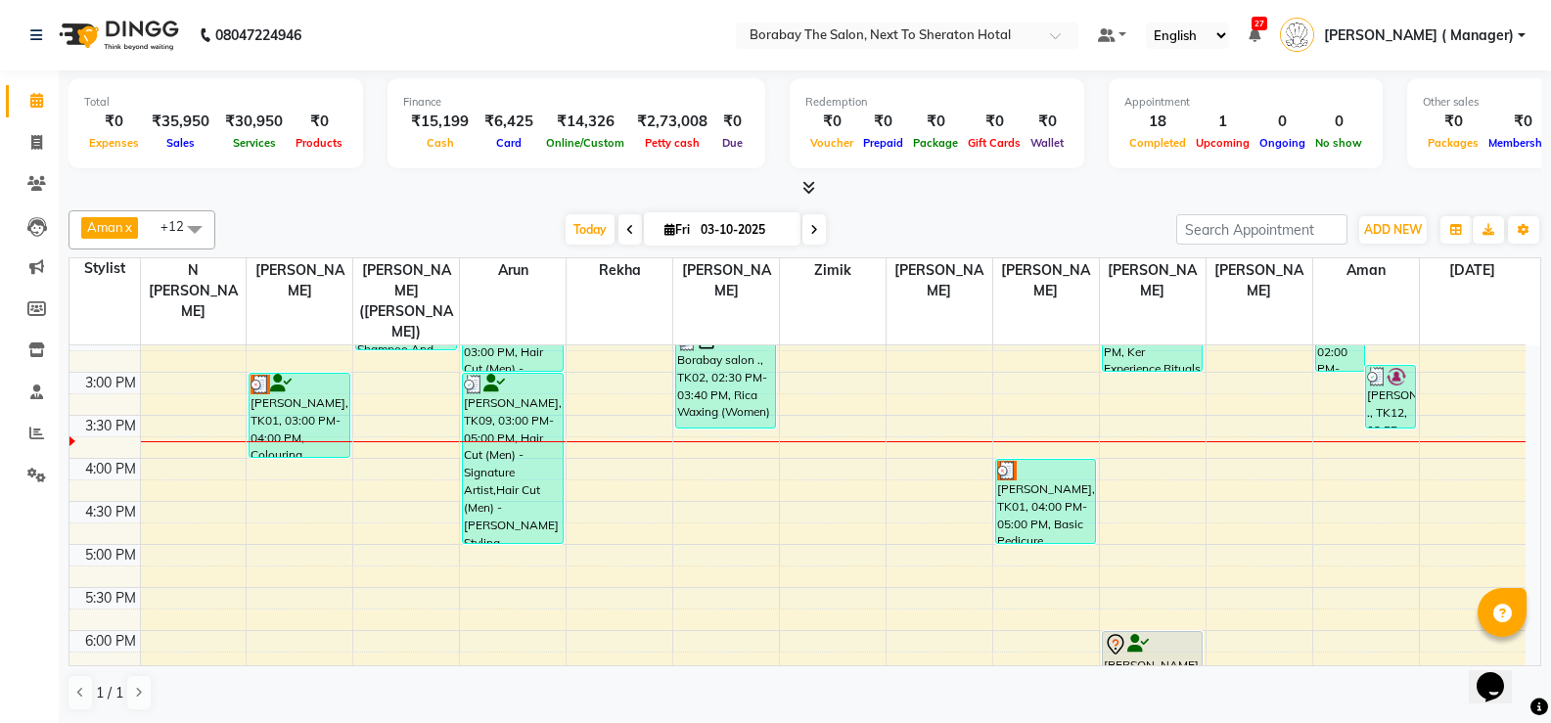
scroll to position [576, 0]
click at [497, 533] on div "8:00 AM 8:30 AM 9:00 AM 9:30 AM 10:00 AM 10:30 AM 11:00 AM 11:30 AM 12:00 PM 12…" at bounding box center [797, 328] width 1456 height 1118
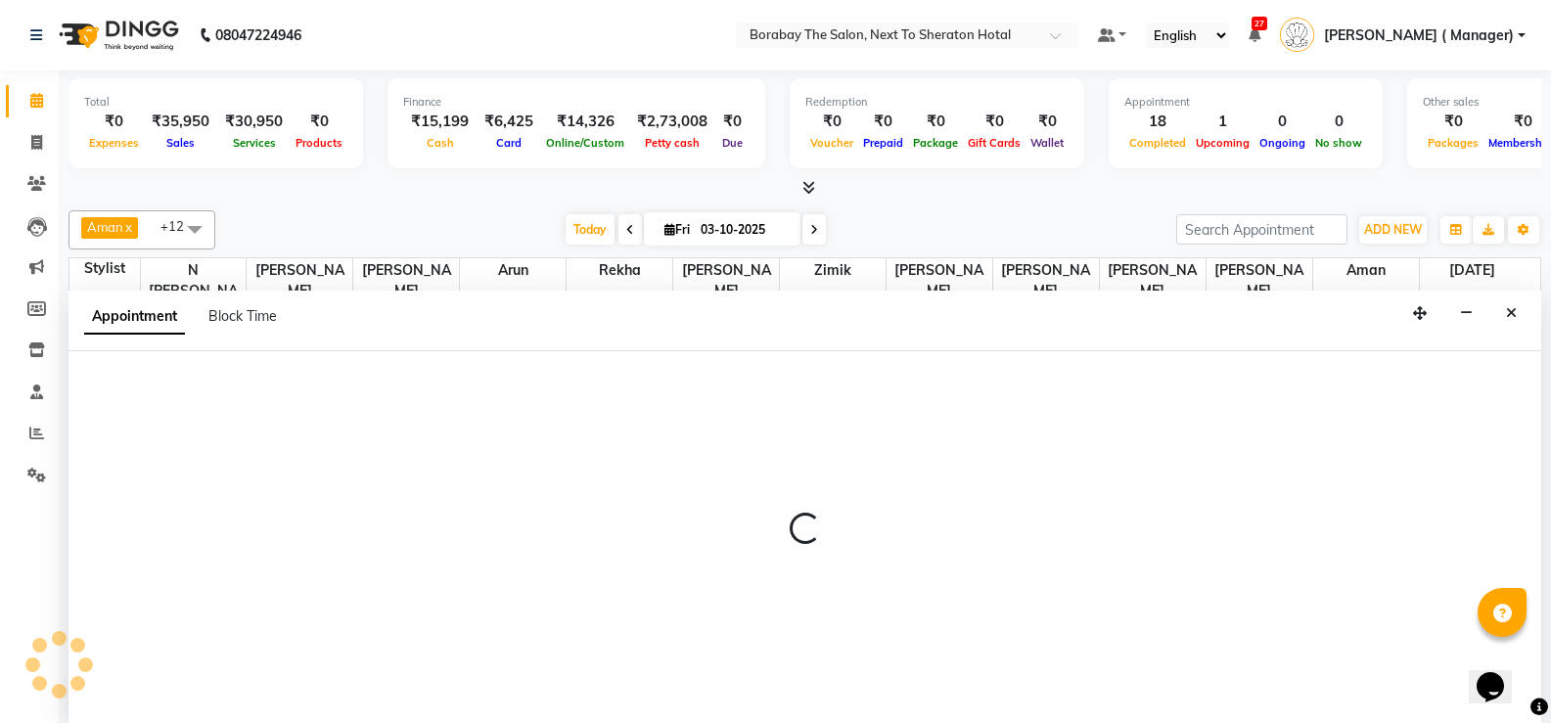
scroll to position [1, 0]
select select "31359"
select select "1020"
select select "tentative"
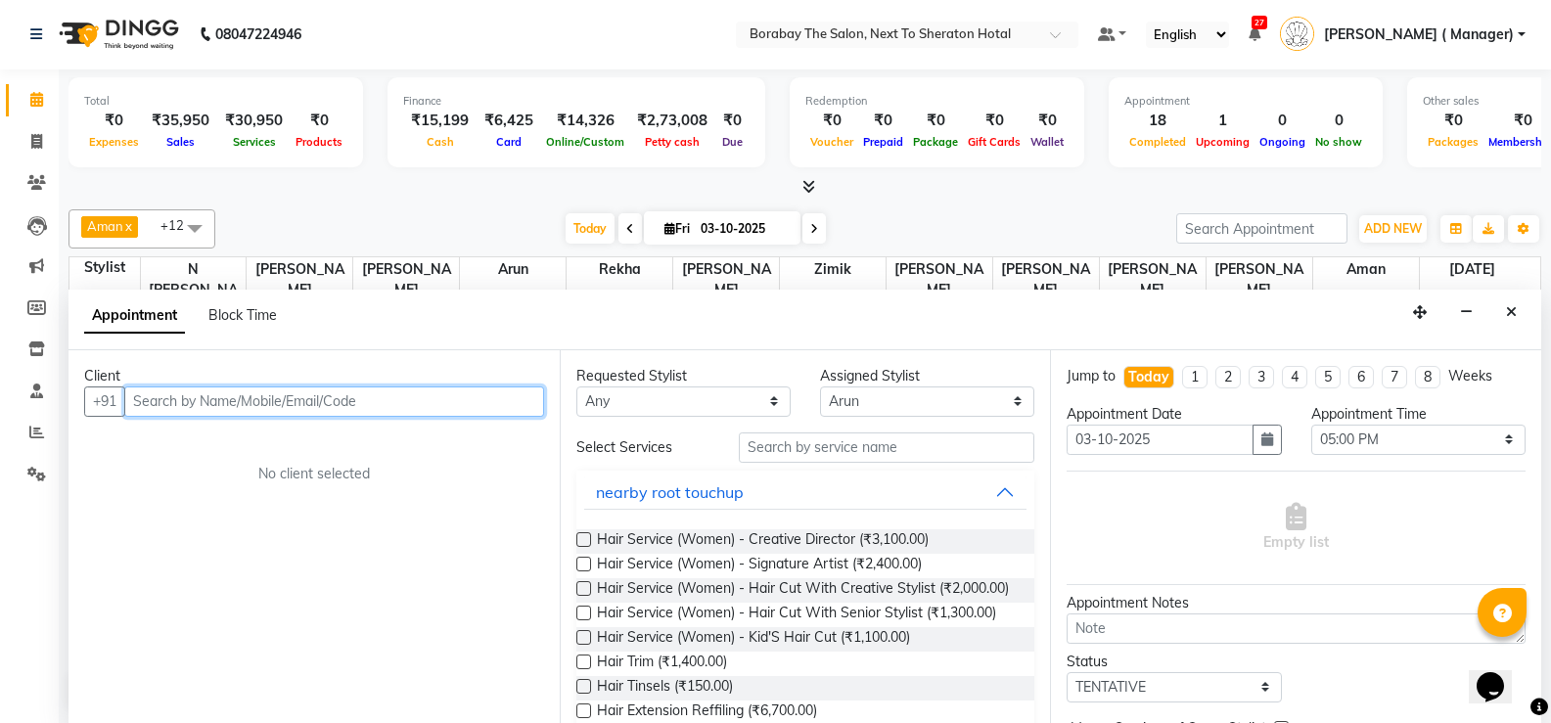
click at [250, 406] on input "text" at bounding box center [334, 401] width 420 height 30
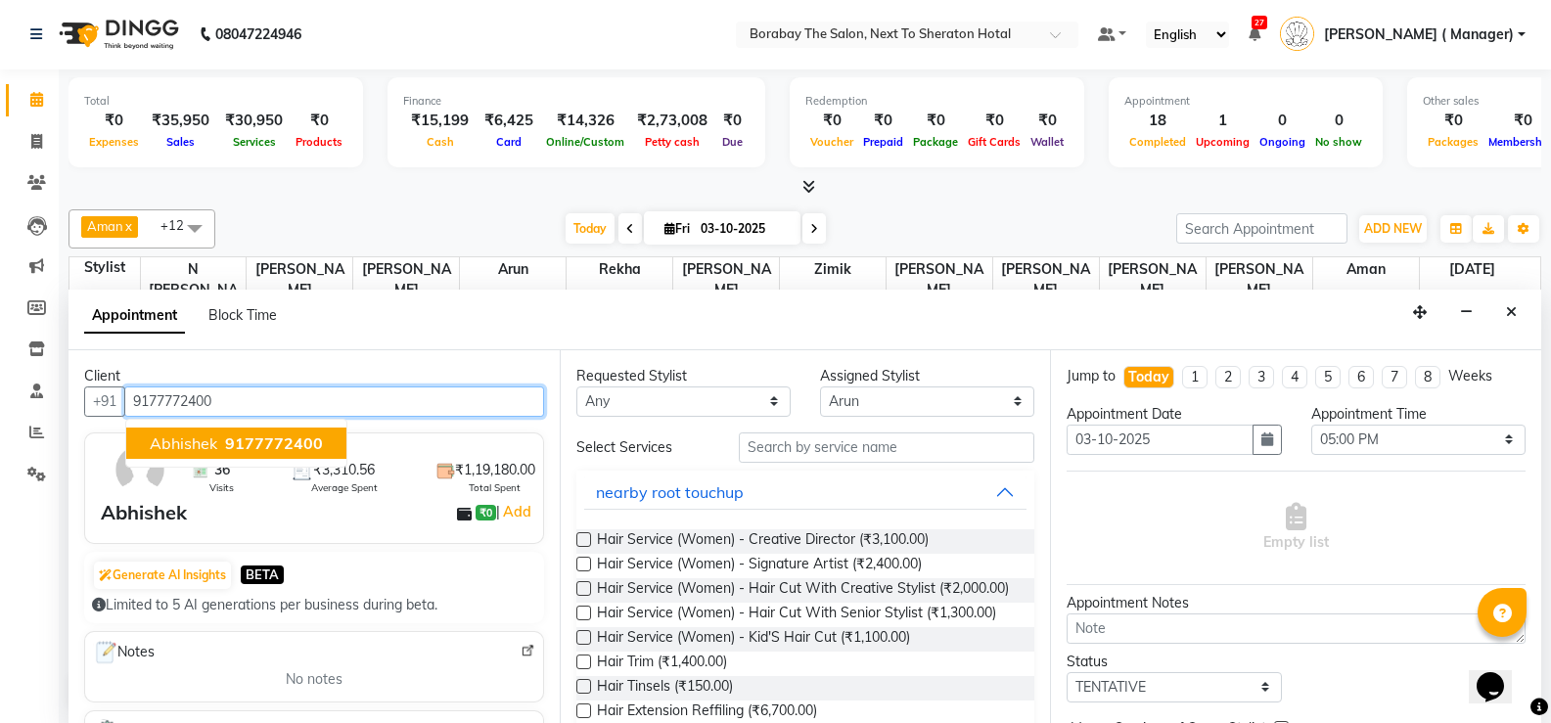
click at [273, 449] on span "9177772400" at bounding box center [274, 443] width 98 height 20
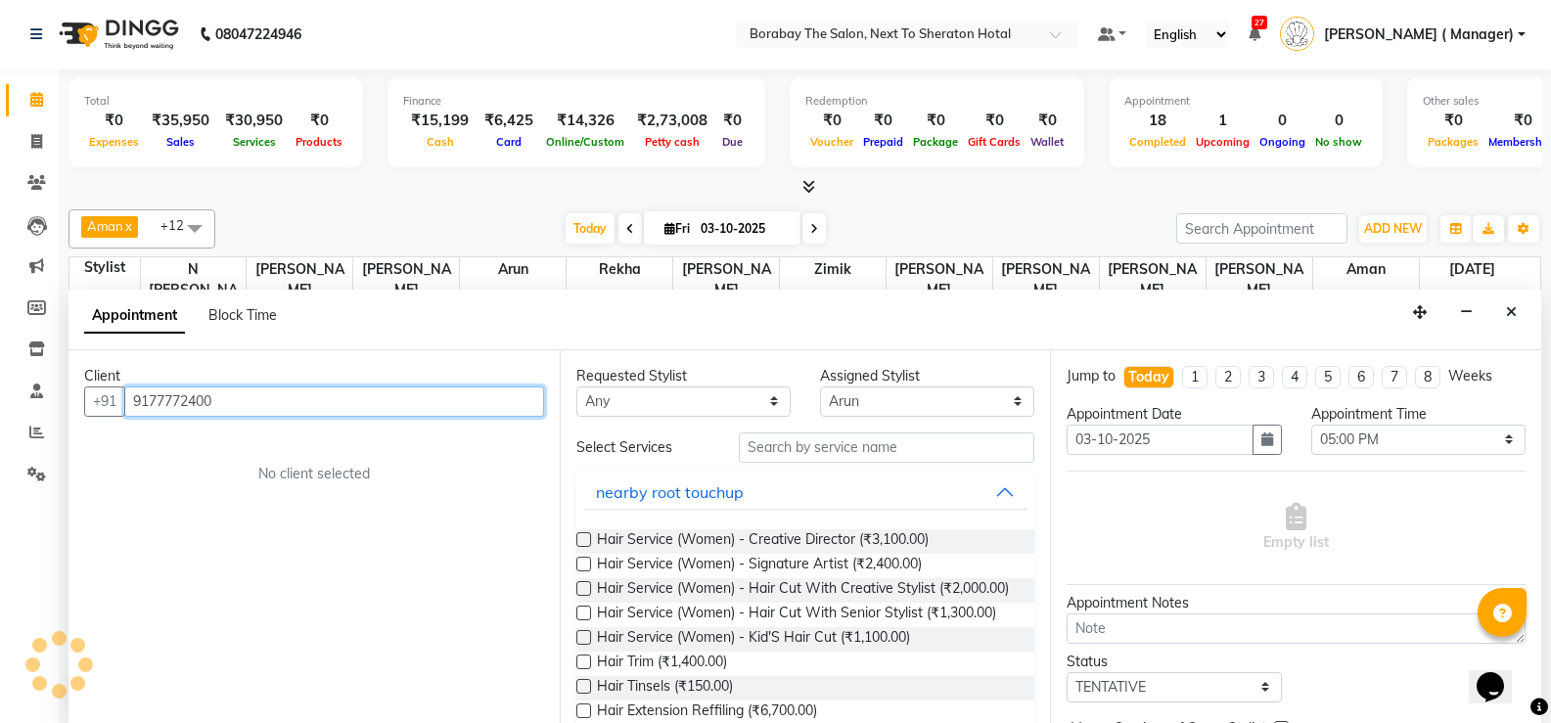
type input "9177772400"
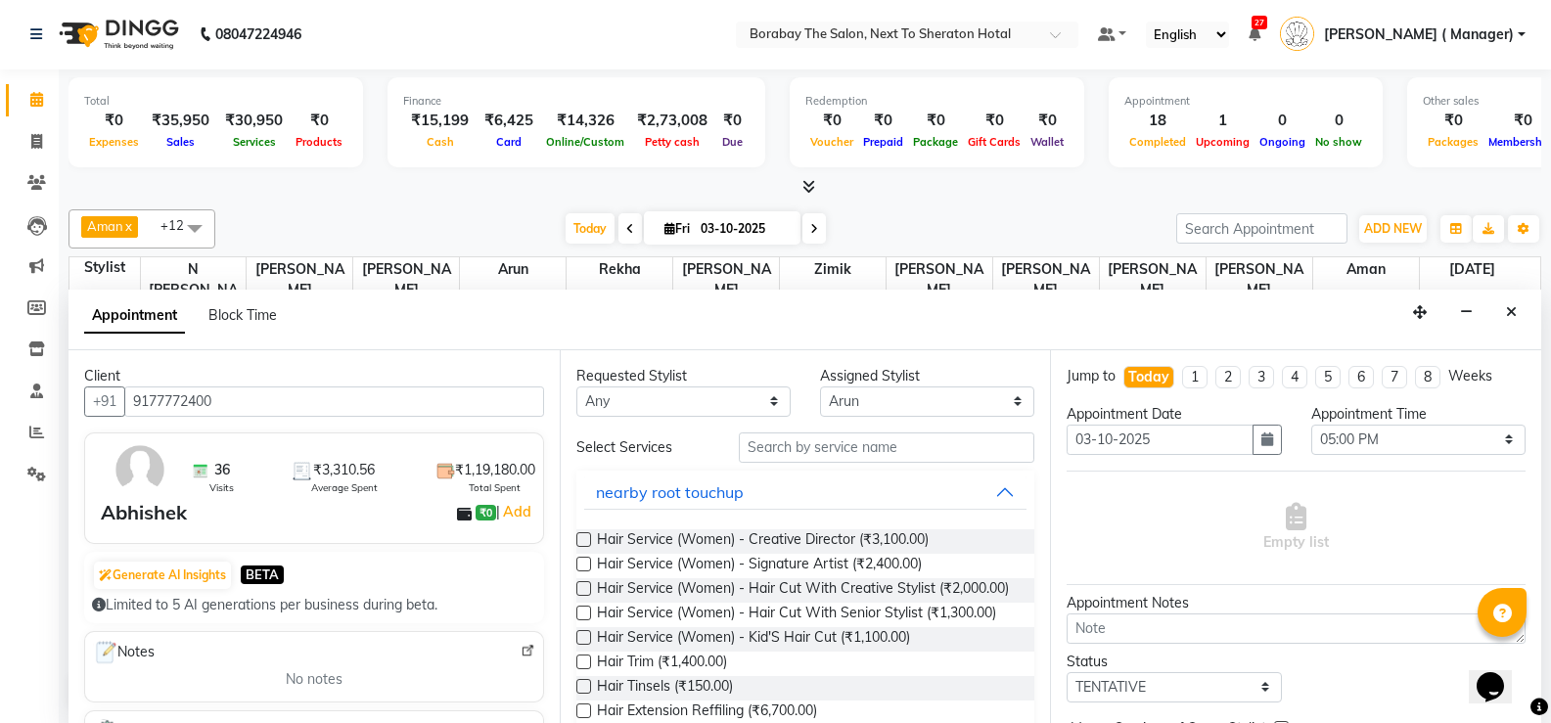
click at [849, 423] on div "Requested Stylist Any [PERSON_NAME] [PERSON_NAME] [PERSON_NAME] ([PERSON_NAME])…" at bounding box center [805, 536] width 491 height 373
click at [864, 454] on input "text" at bounding box center [887, 447] width 296 height 30
click at [740, 389] on select "Any [PERSON_NAME] [PERSON_NAME] [PERSON_NAME] (Sameer) [DATE] [PERSON_NAME] ( M…" at bounding box center [683, 401] width 214 height 30
select select "31359"
click at [576, 386] on select "Any [PERSON_NAME] [PERSON_NAME] [PERSON_NAME] (Sameer) [DATE] [PERSON_NAME] ( M…" at bounding box center [683, 401] width 214 height 30
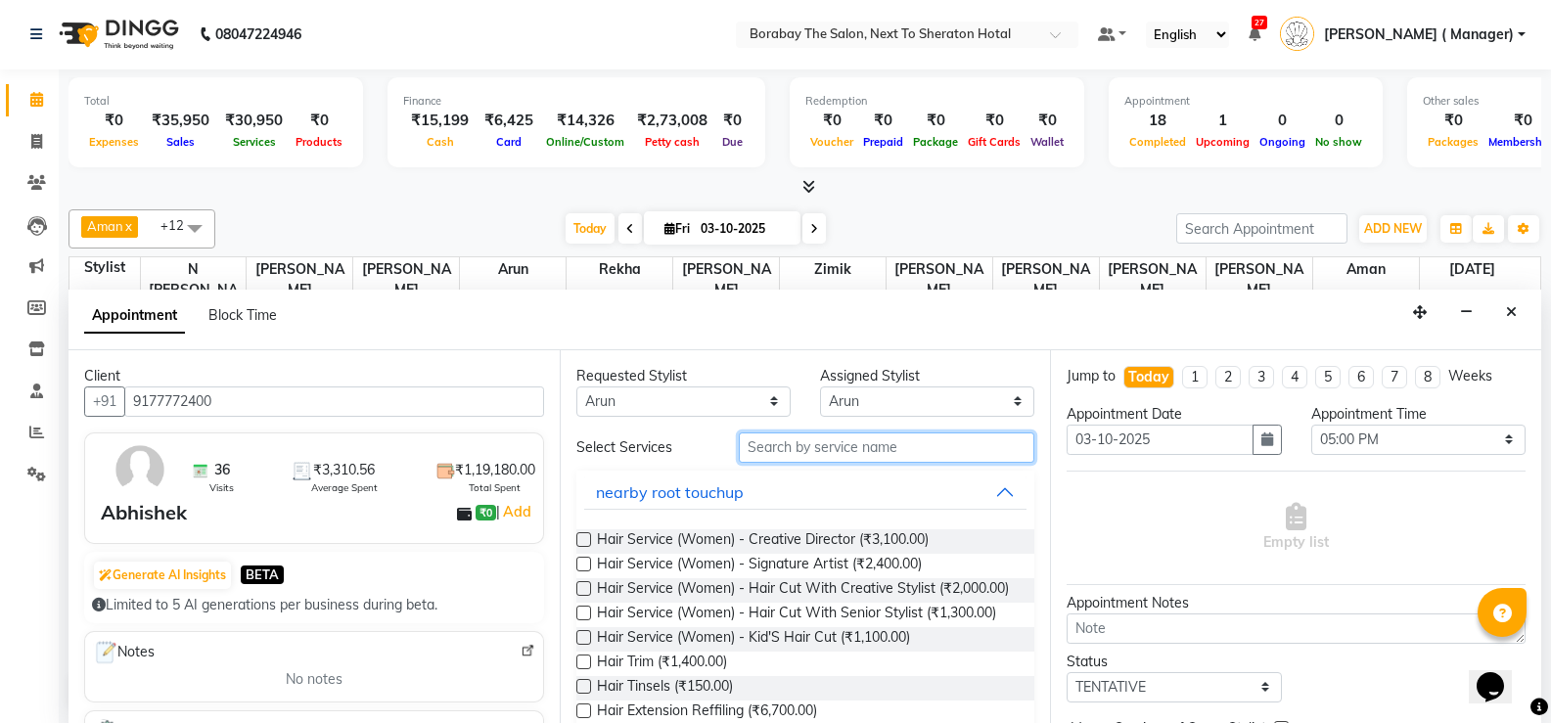
click at [882, 450] on input "text" at bounding box center [887, 447] width 296 height 30
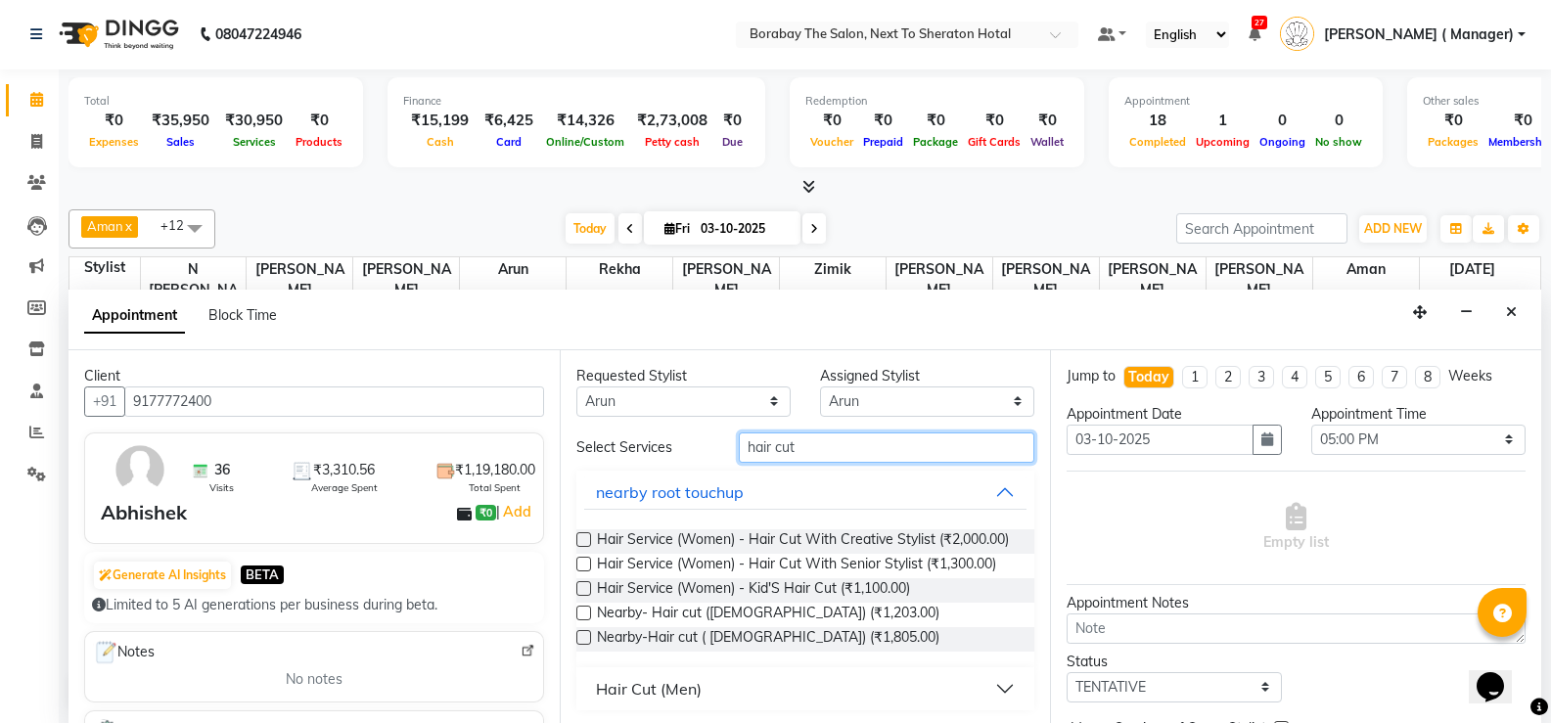
type input "hair cut"
click at [658, 701] on div "Hair Cut (Men)" at bounding box center [649, 688] width 106 height 23
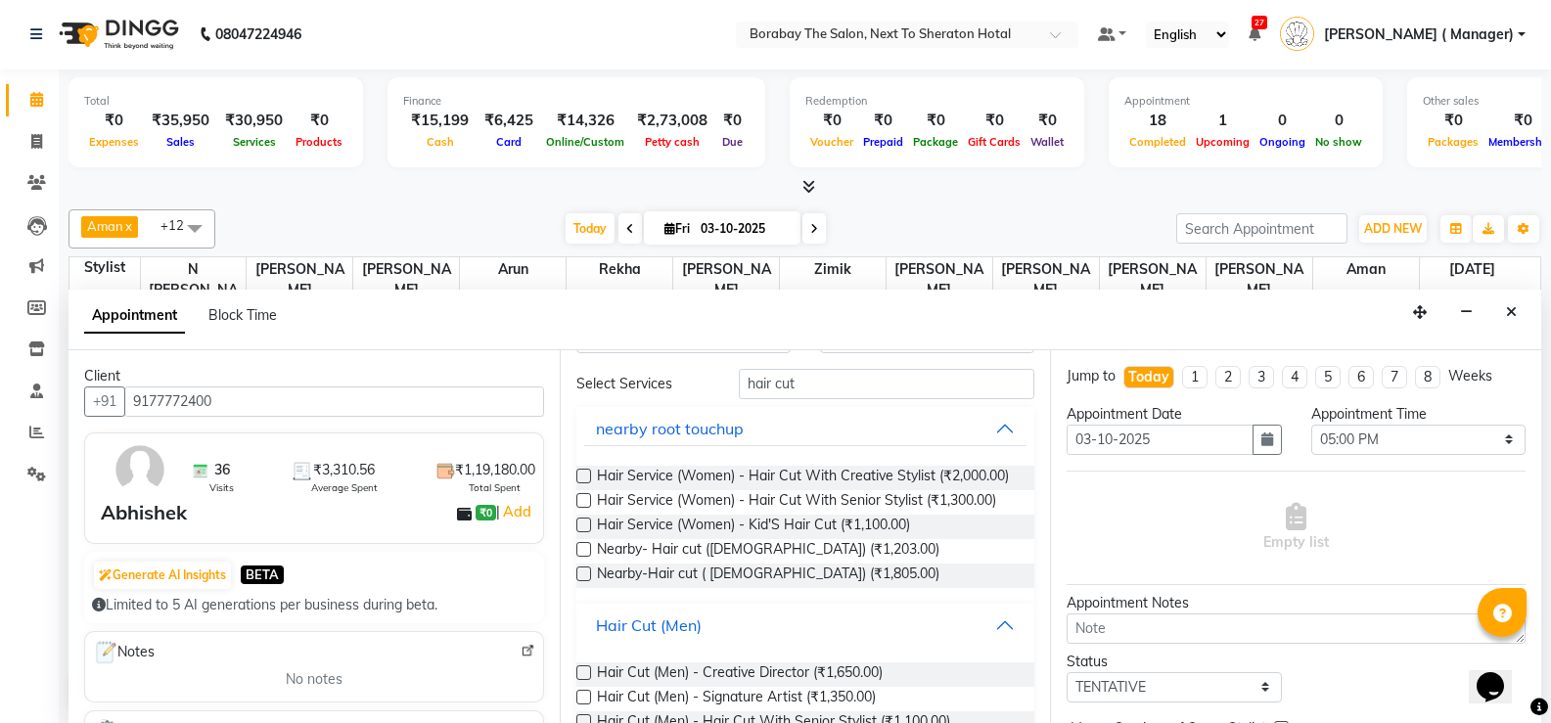
scroll to position [98, 0]
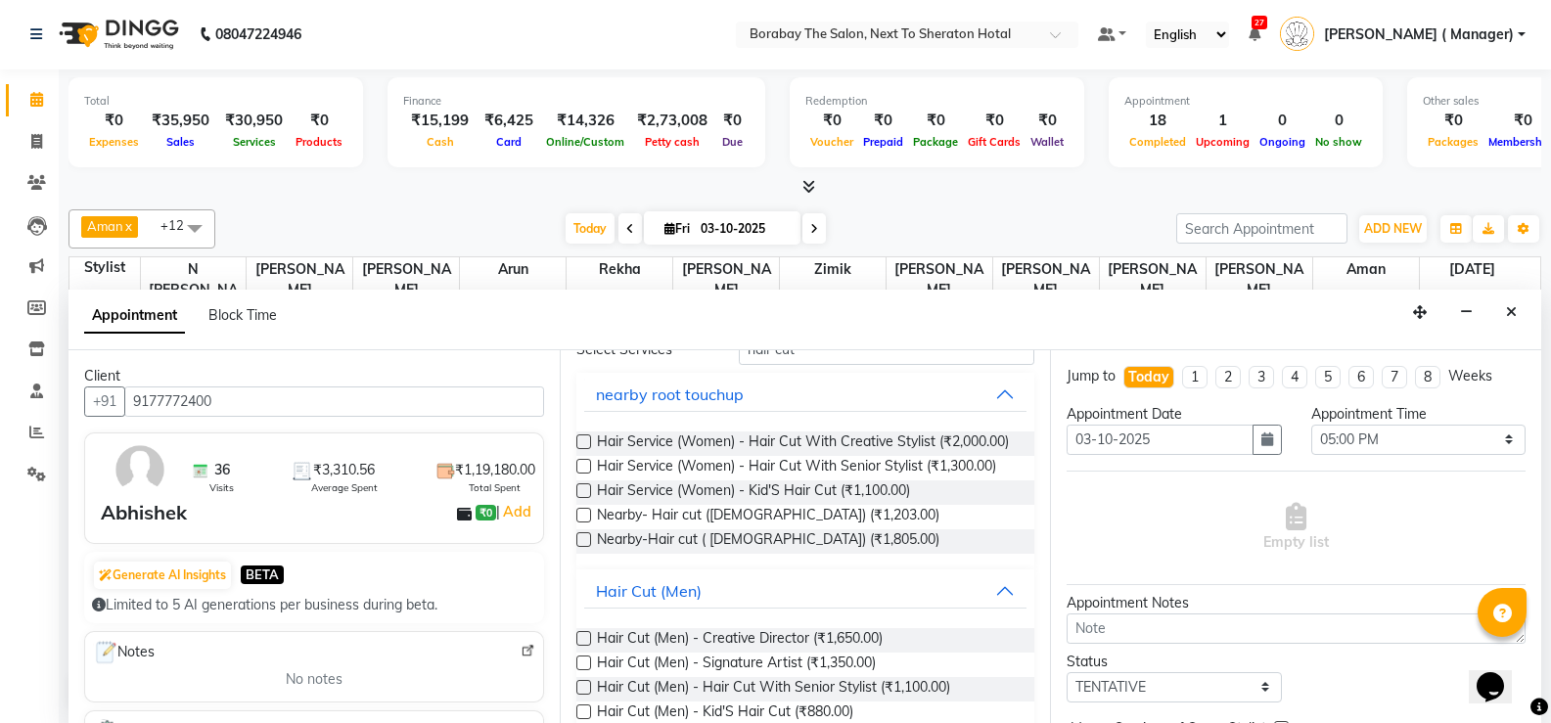
click at [584, 670] on label at bounding box center [583, 663] width 15 height 15
click at [584, 671] on input "checkbox" at bounding box center [582, 665] width 13 height 13
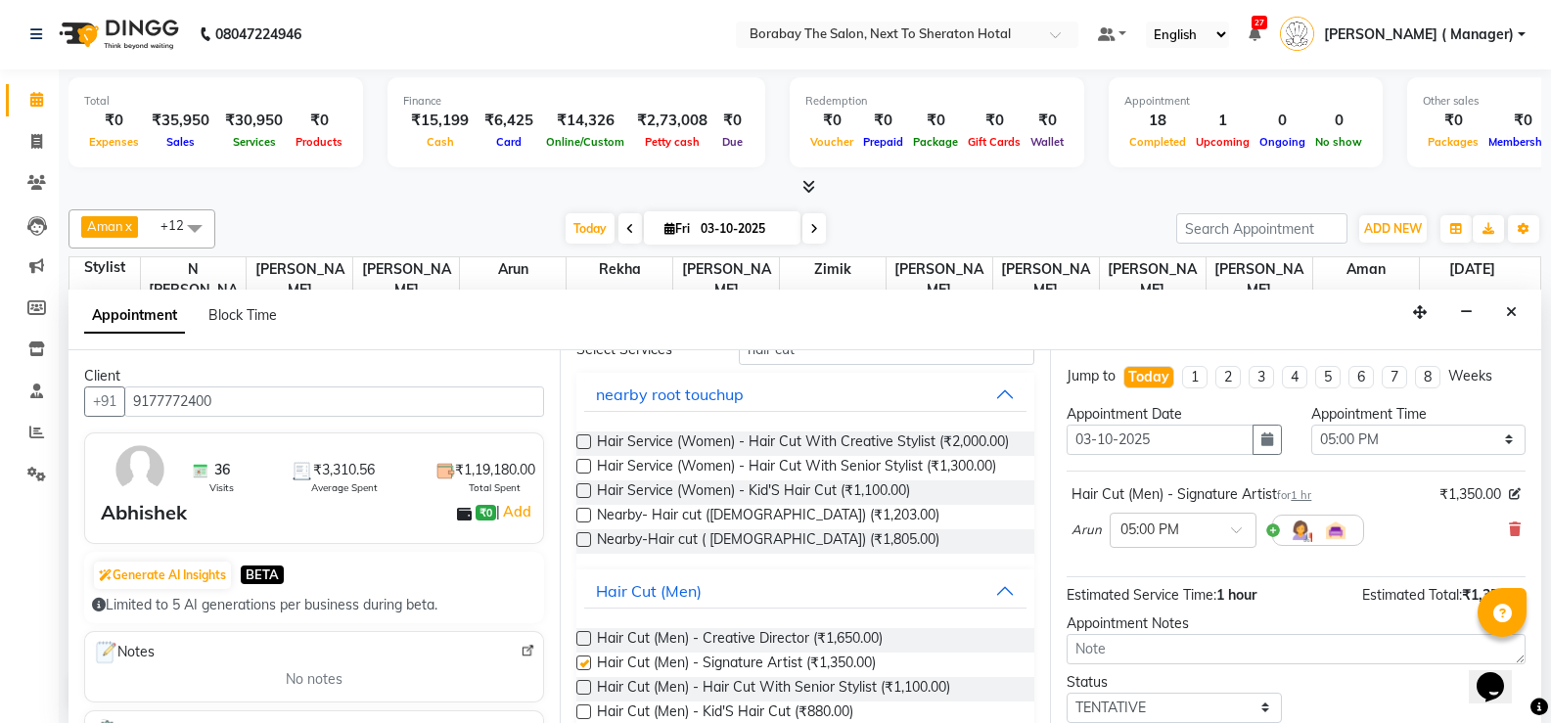
checkbox input "false"
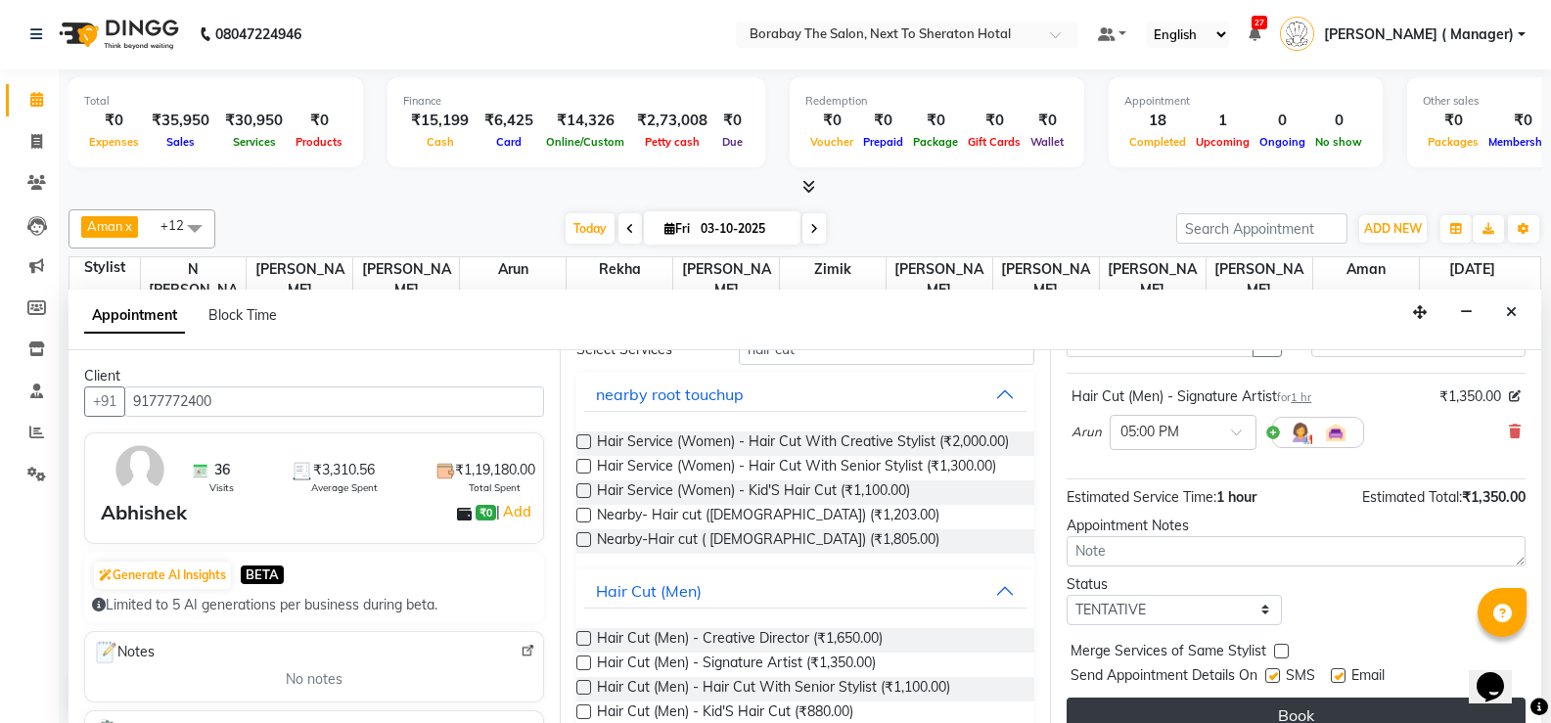
click at [1359, 712] on button "Book" at bounding box center [1296, 715] width 459 height 35
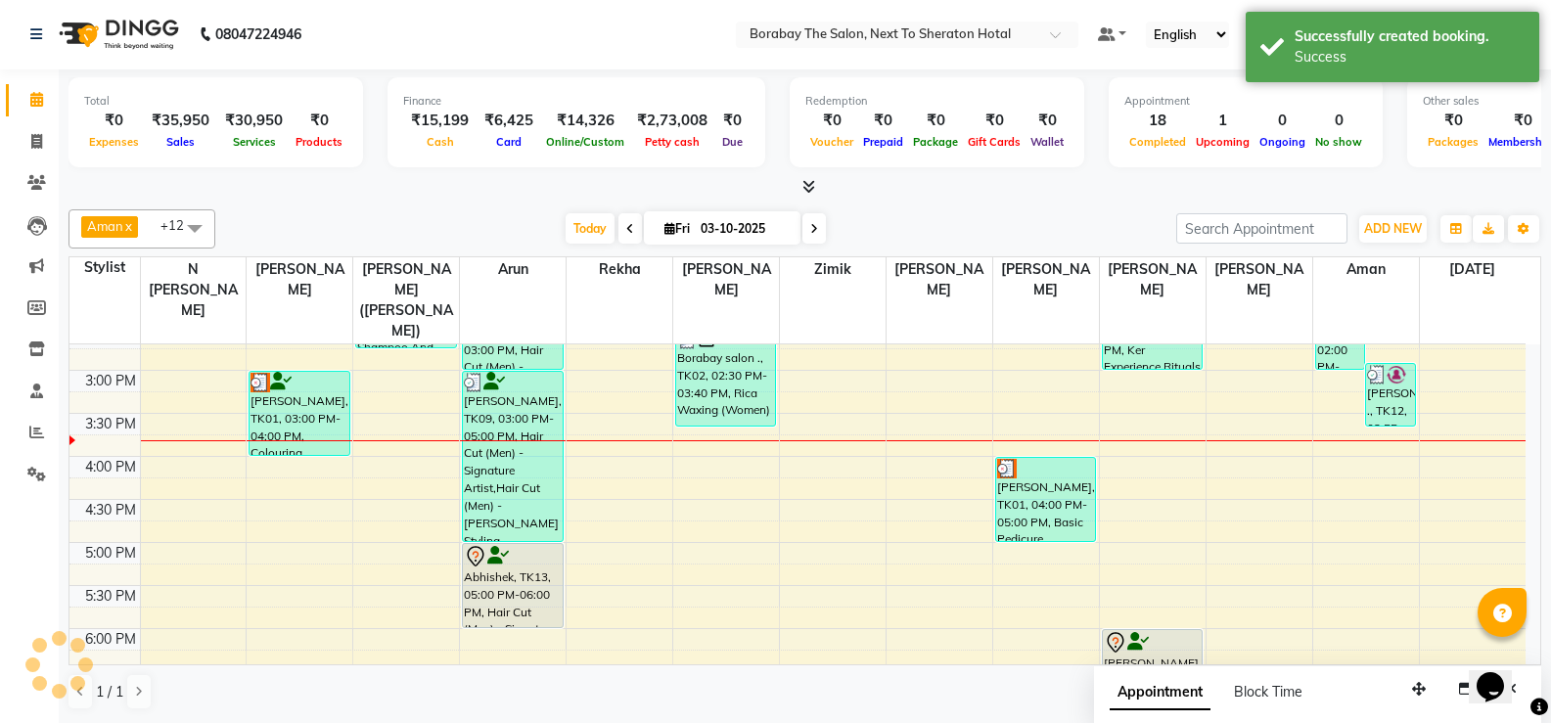
scroll to position [0, 0]
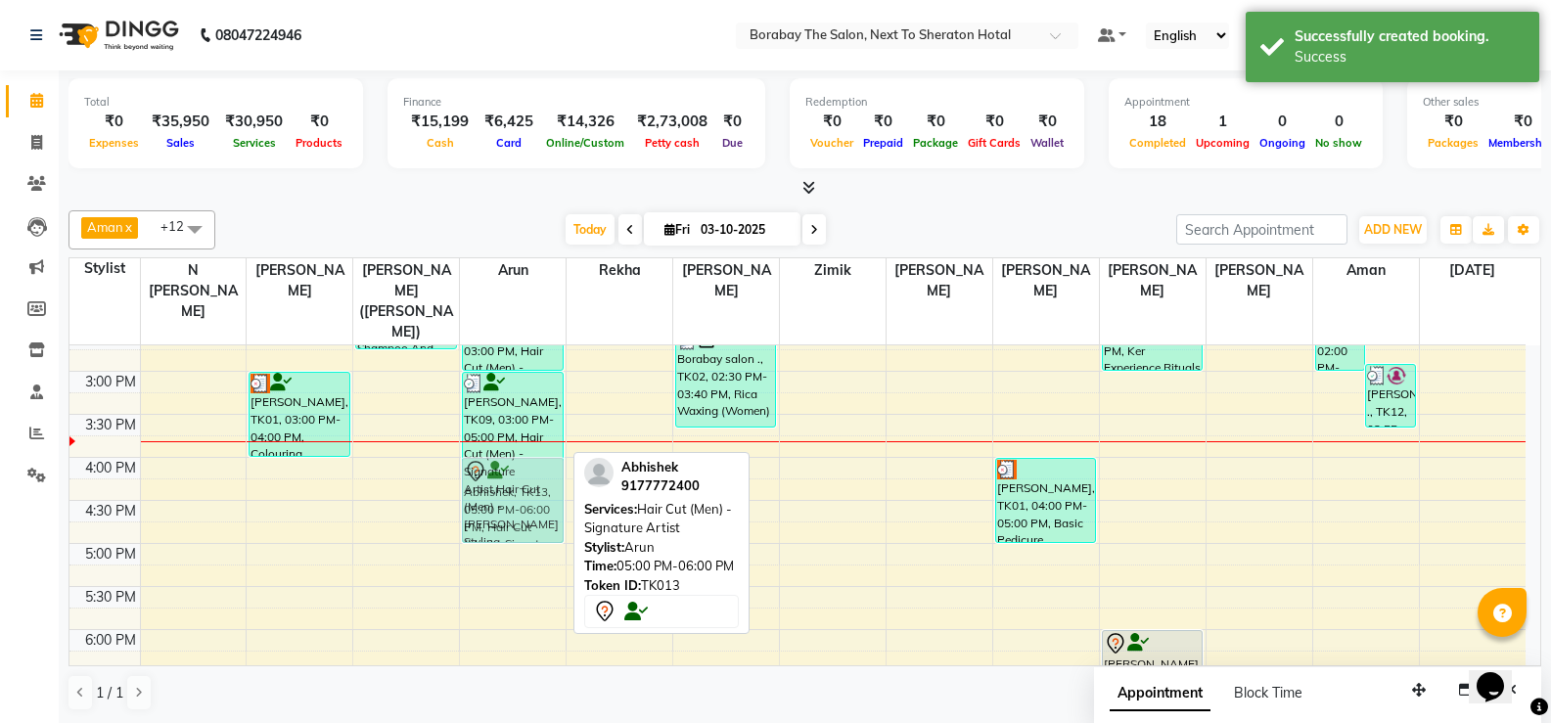
drag, startPoint x: 521, startPoint y: 557, endPoint x: 519, endPoint y: 478, distance: 78.3
click at [519, 478] on div "[PERSON_NAME], TK10, 02:00 PM-03:00 PM, Hair Cut (Men) - Signature Artist [PERS…" at bounding box center [513, 328] width 106 height 1118
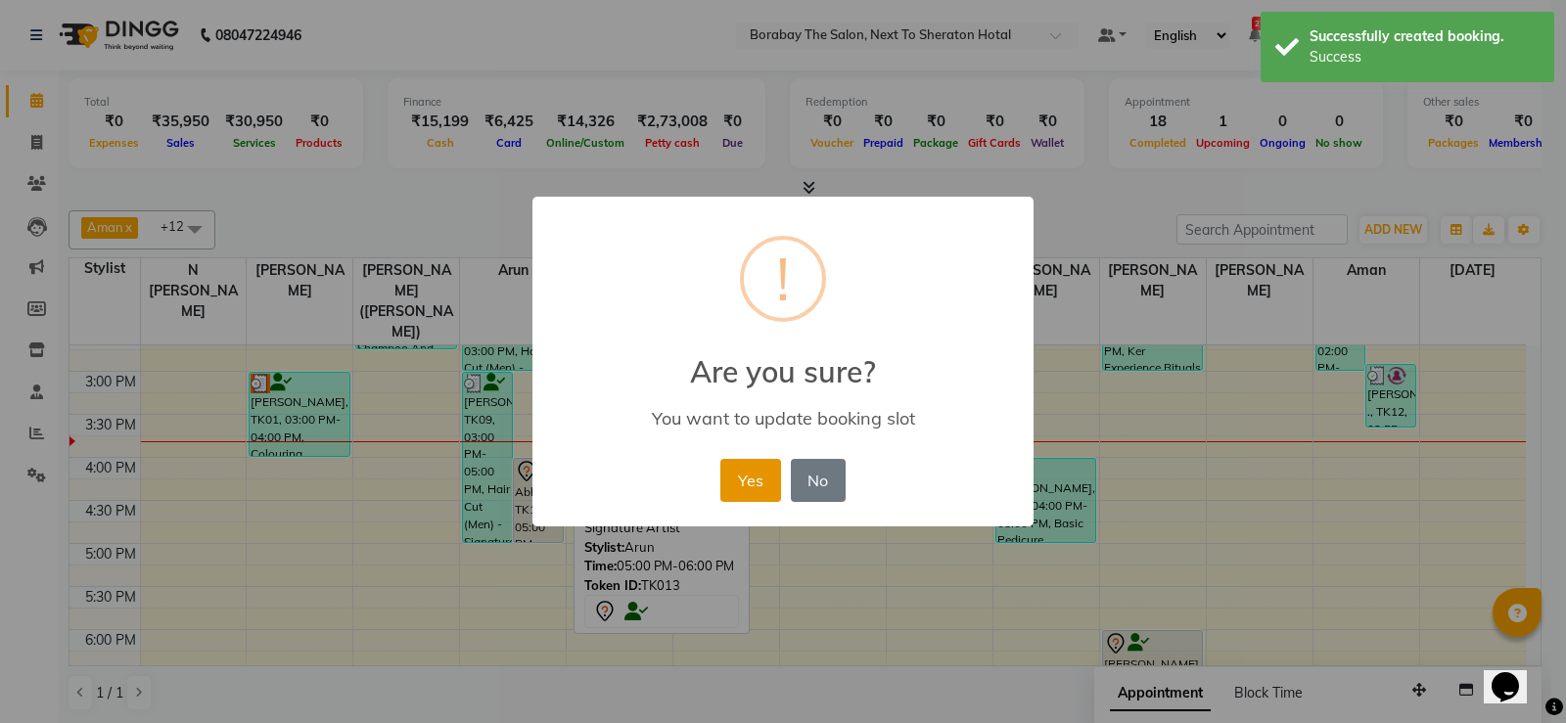
click at [730, 494] on button "Yes" at bounding box center [750, 480] width 60 height 43
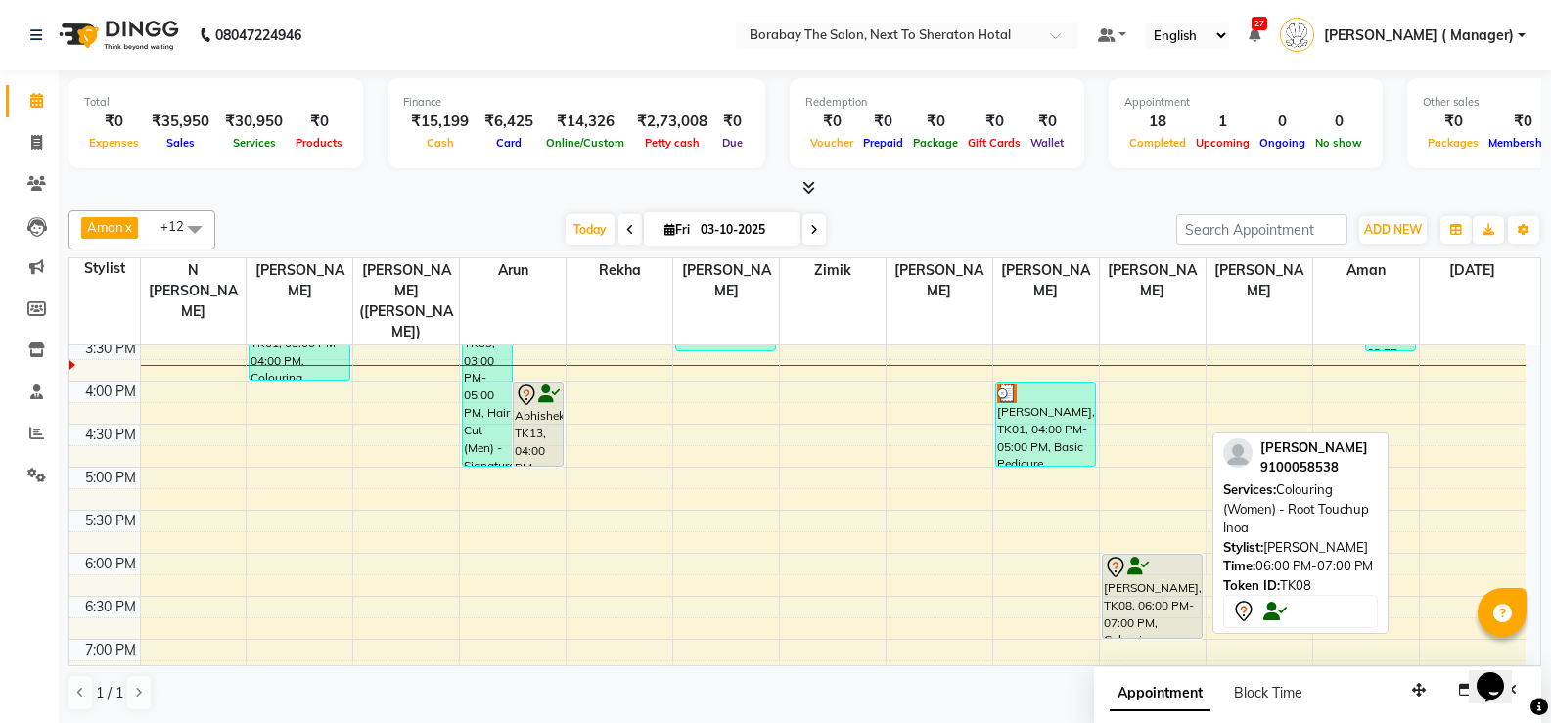
scroll to position [674, 0]
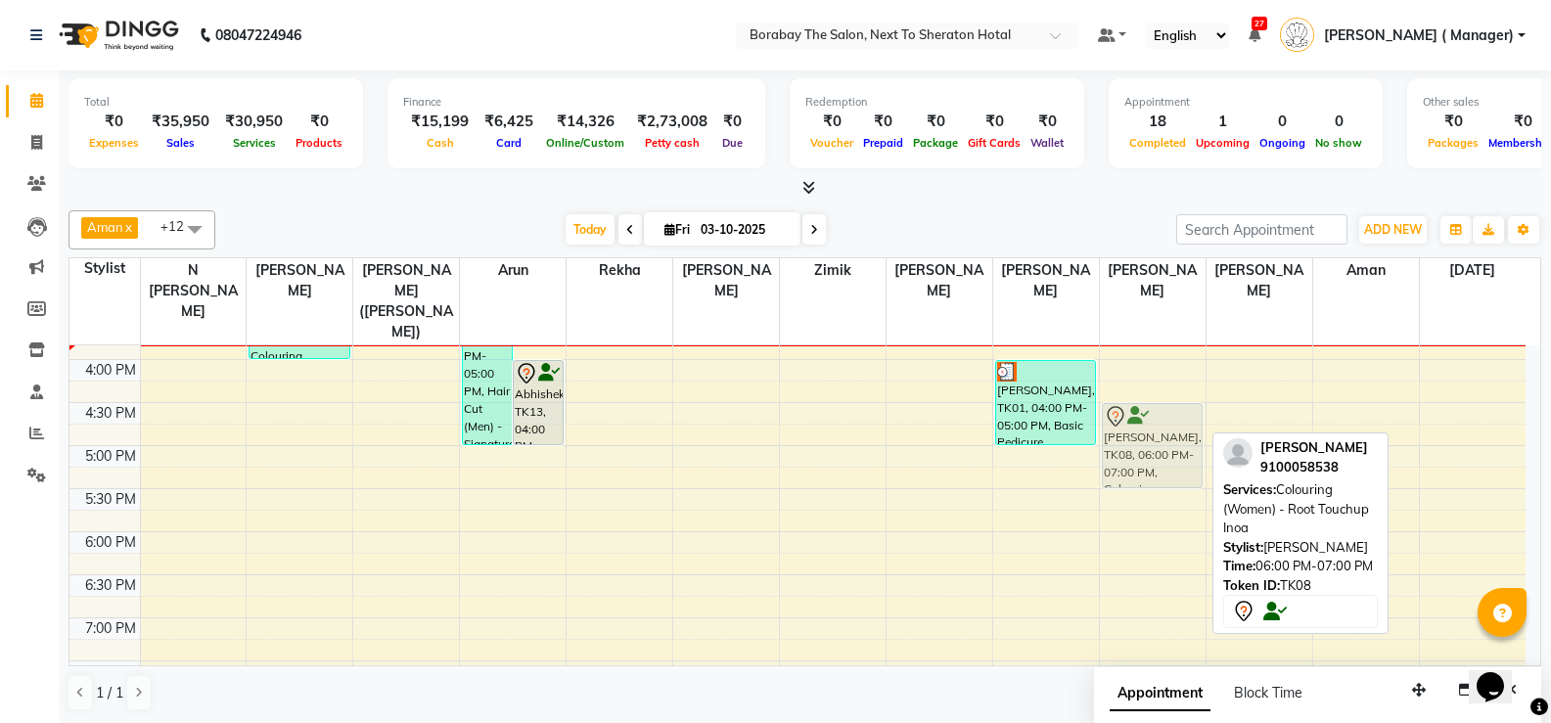
drag, startPoint x: 1169, startPoint y: 556, endPoint x: 1170, endPoint y: 434, distance: 121.3
click at [1170, 434] on div "Shilpa, TK07, 01:00 PM-02:00 PM, Colouring (Women) - Root Touchup Inoa Shilpa, …" at bounding box center [1153, 230] width 106 height 1118
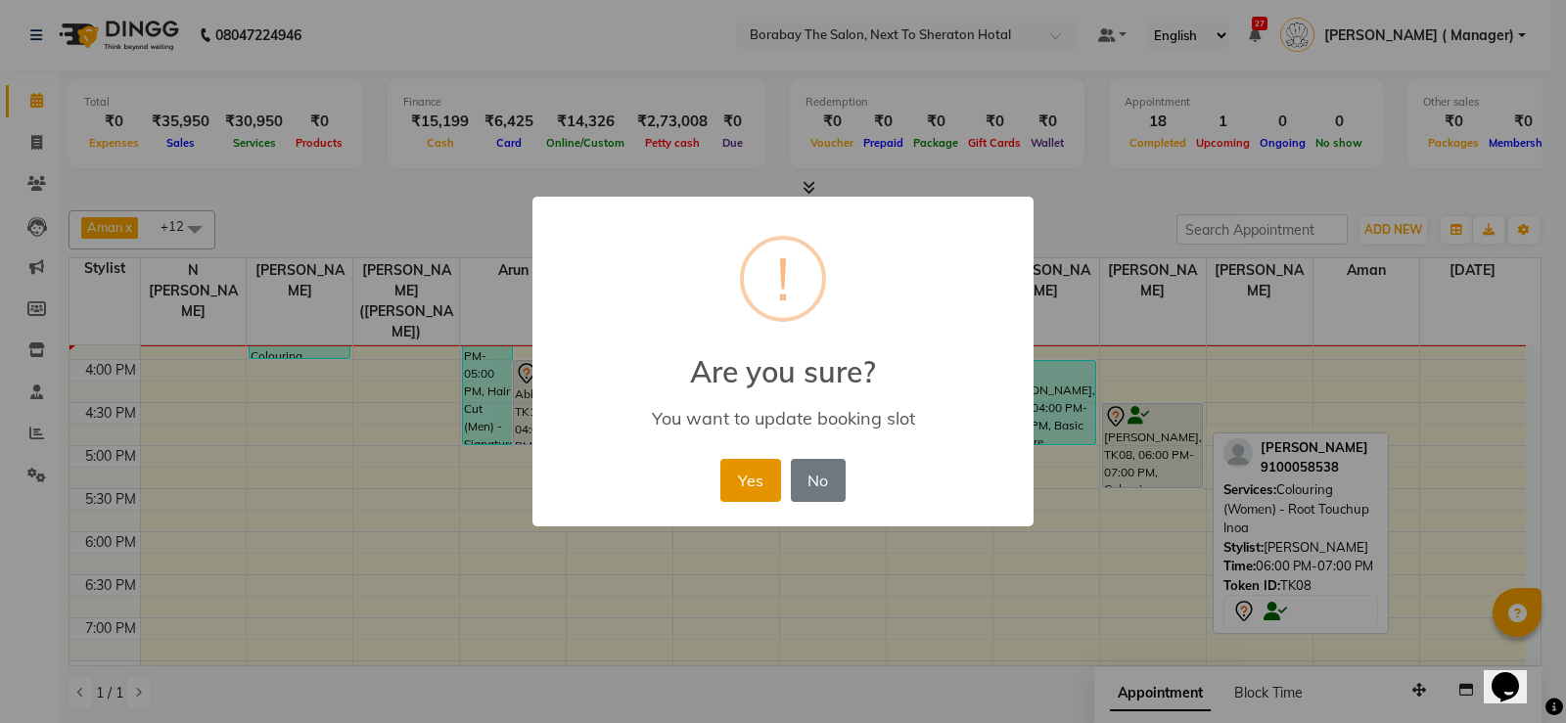
click at [746, 482] on button "Yes" at bounding box center [750, 480] width 60 height 43
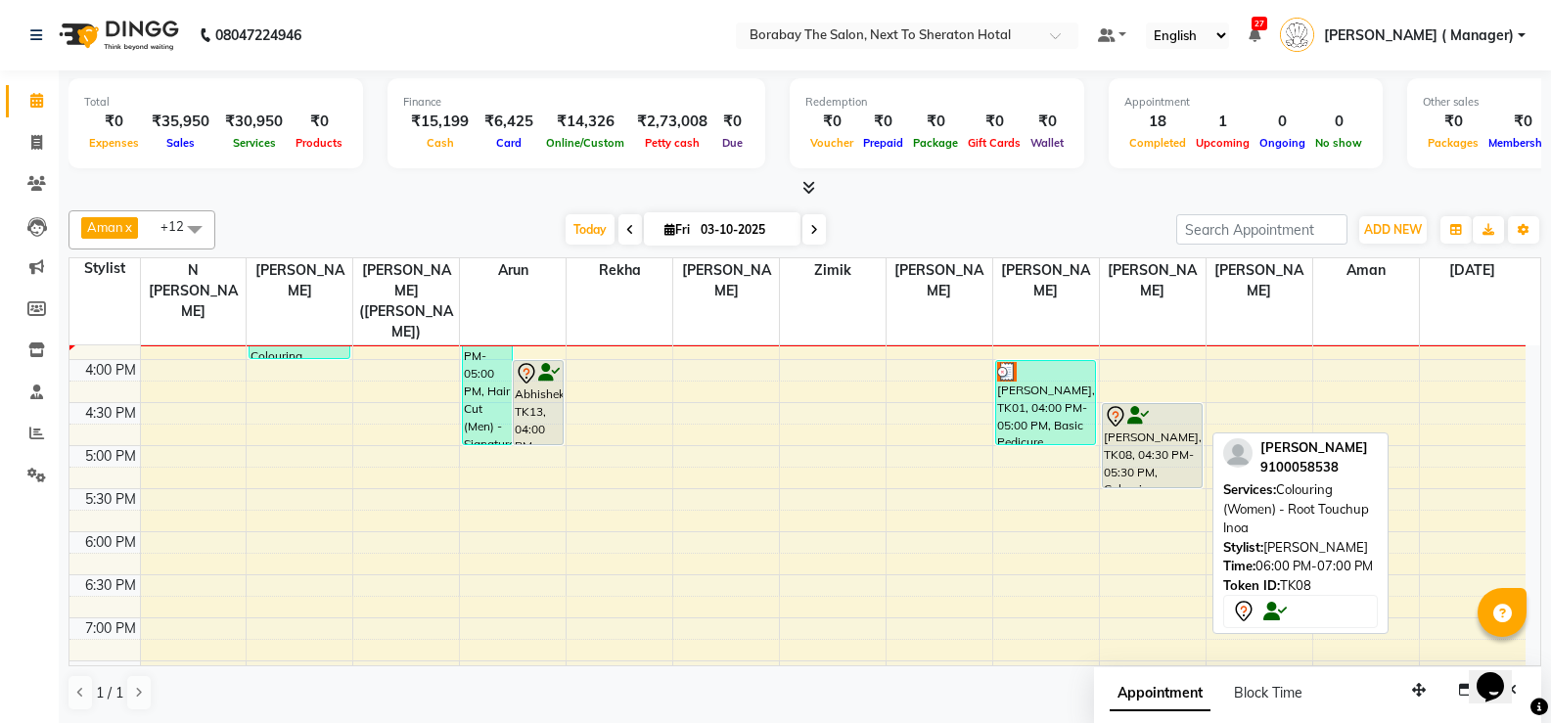
scroll to position [576, 0]
